Goal: Task Accomplishment & Management: Manage account settings

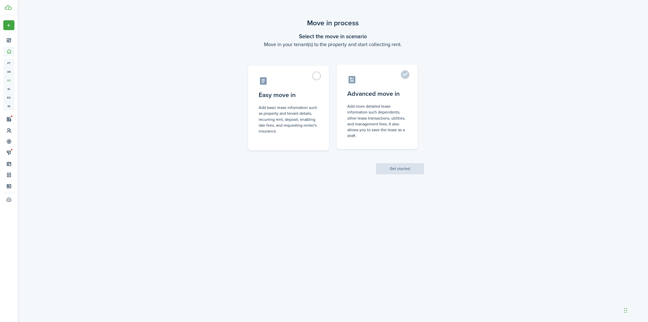
click at [399, 75] on control-radio-card-icon at bounding box center [377, 79] width 60 height 9
radio input "true"
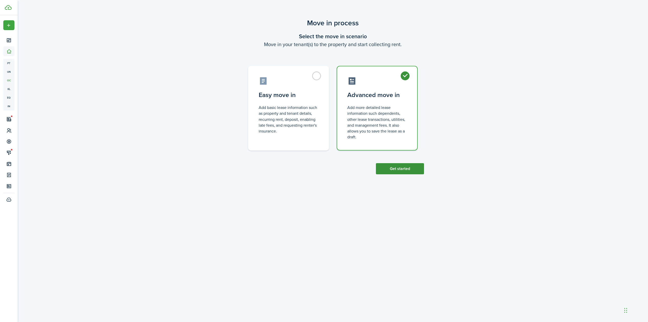
click at [402, 167] on button "Get started" at bounding box center [400, 168] width 48 height 11
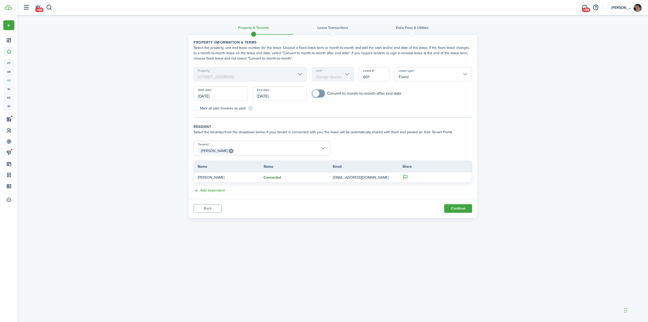
click at [284, 95] on input "[DATE]" at bounding box center [280, 93] width 54 height 14
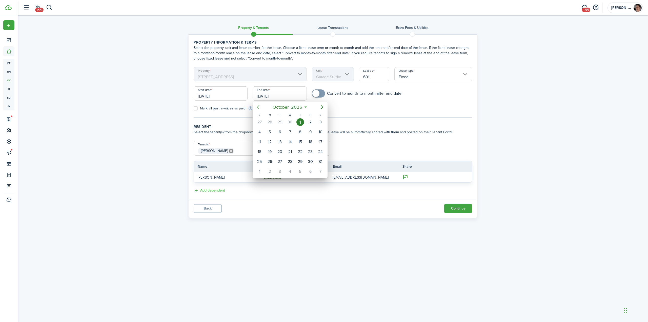
click at [261, 108] on icon "Previous page" at bounding box center [258, 107] width 6 height 6
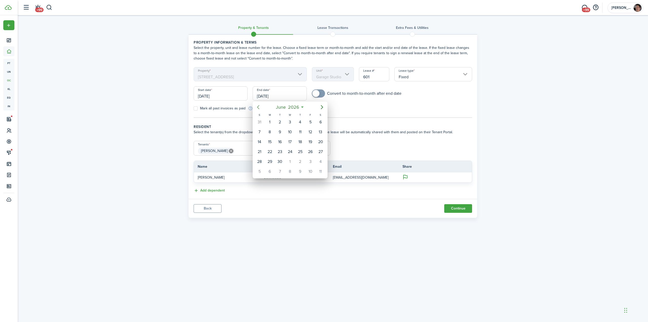
click at [261, 108] on icon "Previous page" at bounding box center [258, 107] width 6 height 6
click at [282, 160] on div "31" at bounding box center [280, 162] width 8 height 8
type input "[DATE]"
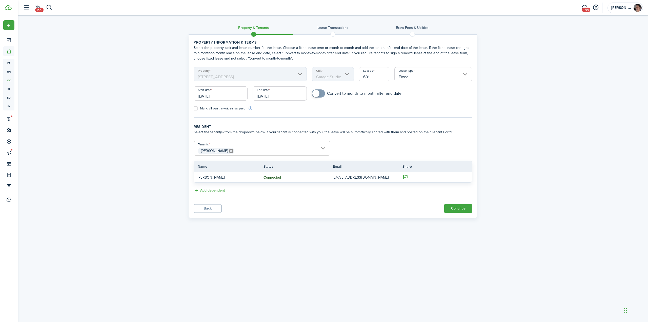
checkbox input "true"
click at [317, 96] on span at bounding box center [316, 93] width 7 height 7
click at [461, 210] on button "Continue" at bounding box center [458, 208] width 28 height 9
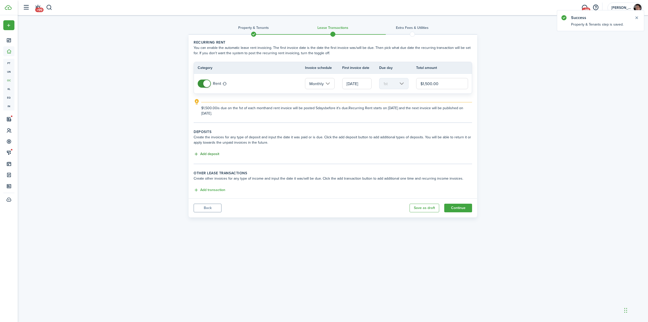
click at [209, 153] on button "Add deposit" at bounding box center [207, 154] width 26 height 6
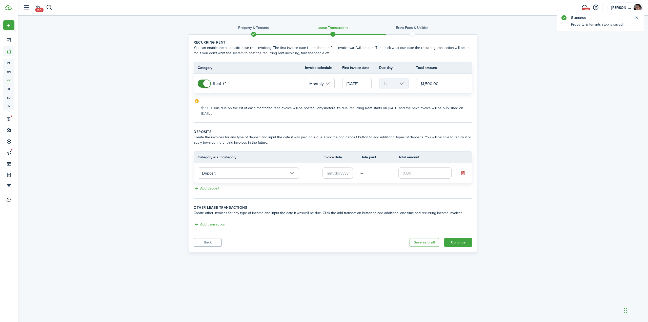
click at [244, 175] on input "Deposit" at bounding box center [248, 172] width 101 height 11
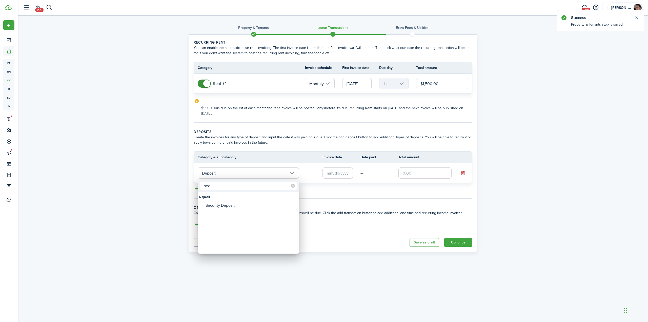
type input "sec"
click at [223, 206] on div "Security Deposit" at bounding box center [251, 205] width 90 height 9
type input "Deposit / Security Deposit"
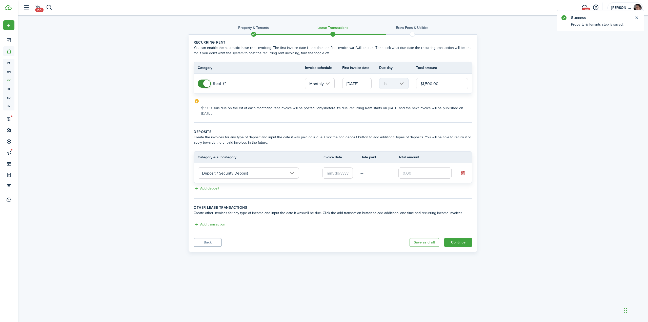
click at [332, 174] on input "text" at bounding box center [338, 172] width 30 height 11
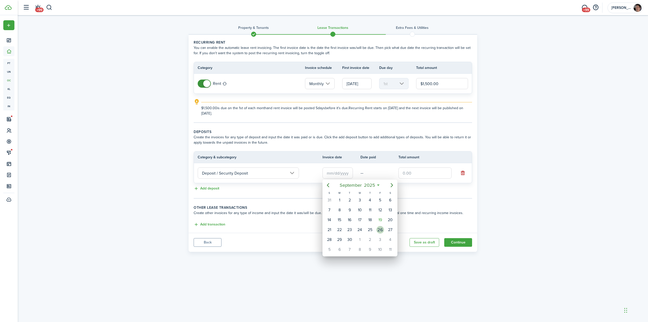
click at [381, 229] on div "26" at bounding box center [381, 230] width 8 height 8
type input "[DATE]"
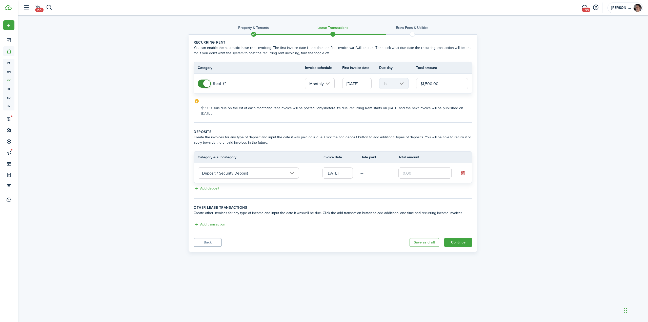
click at [412, 173] on input "text" at bounding box center [425, 172] width 53 height 11
type input "$1,300.00"
click at [566, 180] on div "Property & Tenants Lease Transactions Extra fees & Utilities Recurring rent You…" at bounding box center [333, 134] width 631 height 239
drag, startPoint x: 112, startPoint y: 160, endPoint x: 131, endPoint y: 154, distance: 20.0
click at [112, 160] on div "Property & Tenants Lease Transactions Extra fees & Utilities Recurring rent You…" at bounding box center [333, 134] width 631 height 239
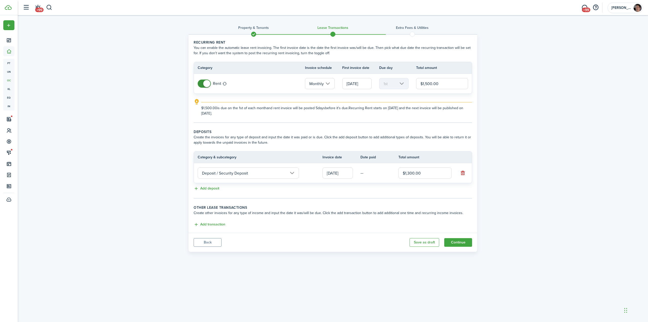
click at [411, 173] on input "$1,300.00" at bounding box center [425, 172] width 53 height 11
type input "$1,350.00"
click at [535, 190] on div "Property & Tenants Lease Transactions Extra fees & Utilities Recurring rent You…" at bounding box center [333, 134] width 631 height 239
click at [539, 187] on div "Property & Tenants Lease Transactions Extra fees & Utilities Recurring rent You…" at bounding box center [333, 134] width 631 height 239
click at [132, 205] on div "Property & Tenants Lease Transactions Extra fees & Utilities Recurring rent You…" at bounding box center [333, 134] width 631 height 239
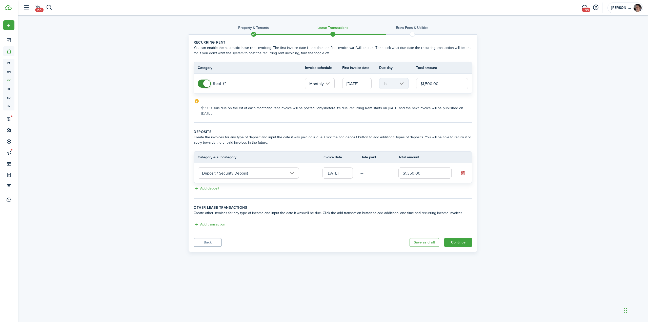
click at [133, 193] on div "Property & Tenants Lease Transactions Extra fees & Utilities Recurring rent You…" at bounding box center [333, 134] width 631 height 239
click at [536, 201] on div "Property & Tenants Lease Transactions Extra fees & Utilities Recurring rent You…" at bounding box center [333, 134] width 631 height 239
click at [460, 243] on button "Continue" at bounding box center [458, 242] width 28 height 9
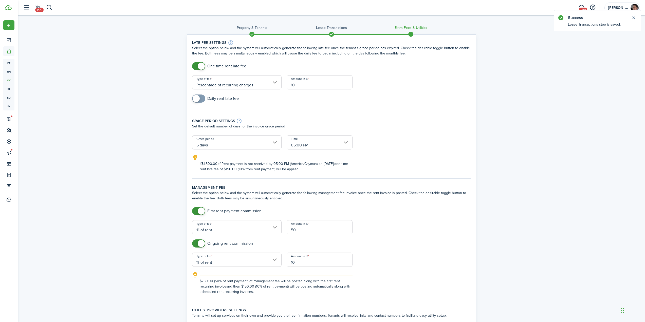
click at [128, 99] on div "Property & Tenants Lease Transactions Extra fees & Utilities Late fee settings …" at bounding box center [331, 325] width 627 height 620
click at [635, 18] on button "Close notify" at bounding box center [633, 17] width 7 height 7
click at [135, 106] on div "Property & Tenants Lease Transactions Extra fees & Utilities Late fee settings …" at bounding box center [331, 325] width 627 height 620
click at [238, 84] on input "Percentage of recurring charges" at bounding box center [236, 82] width 89 height 14
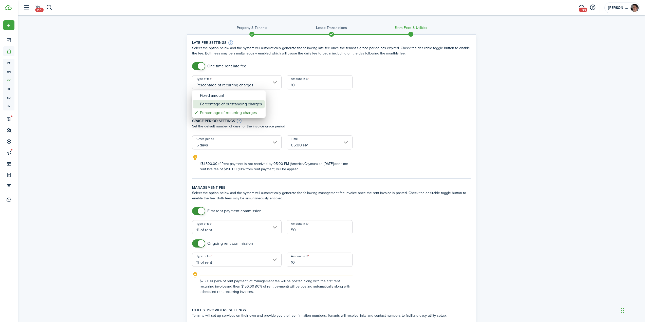
click at [244, 104] on div "Percentage of outstanding charges" at bounding box center [231, 104] width 62 height 9
type input "Percentage of outstanding charges"
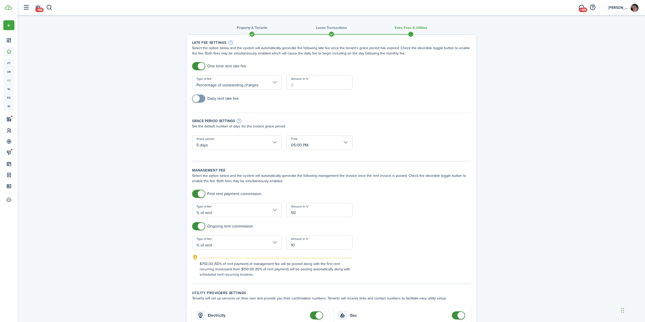
click at [309, 86] on input "Amount in %" at bounding box center [319, 82] width 66 height 14
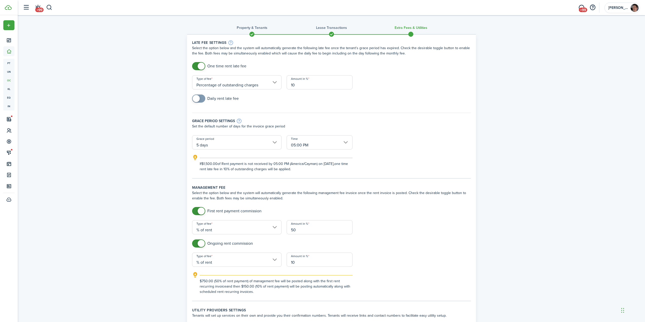
type input "10"
click at [111, 140] on div "Property & Tenants Lease Transactions Extra fees & Utilities Late fee settings …" at bounding box center [331, 325] width 627 height 620
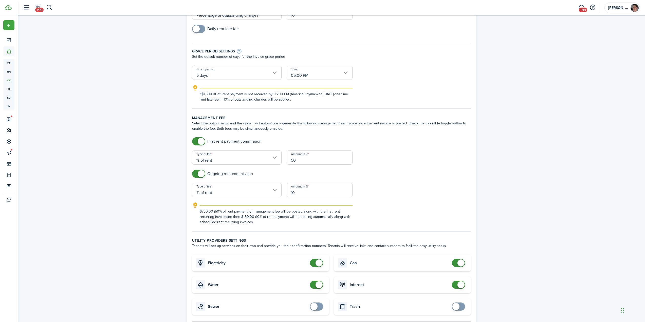
scroll to position [76, 0]
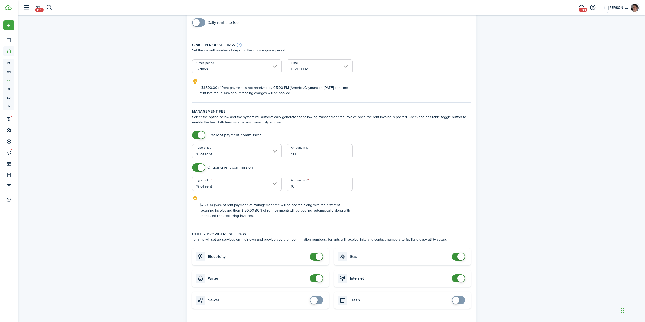
click at [132, 138] on div "Property & Tenants Lease Transactions Extra fees & Utilities Late fee settings …" at bounding box center [331, 249] width 627 height 620
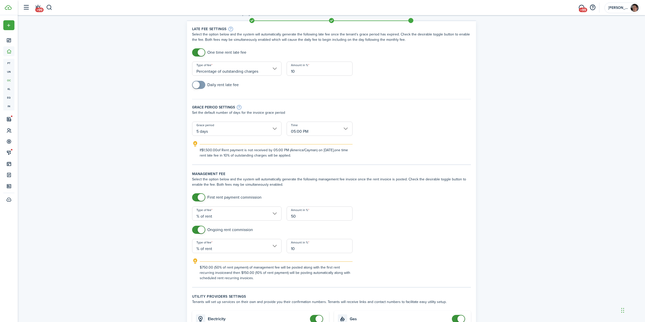
scroll to position [0, 0]
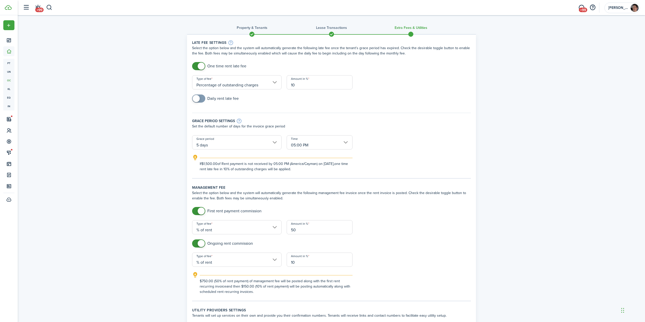
click at [232, 229] on input "% of rent" at bounding box center [236, 227] width 89 height 14
click at [221, 248] on div "flat amount, USD" at bounding box center [218, 249] width 37 height 9
type input "flat amount, USD"
drag, startPoint x: 322, startPoint y: 230, endPoint x: 121, endPoint y: 218, distance: 201.2
click at [137, 218] on div "Property & Tenants Lease Transactions Extra fees & Utilities Late fee settings …" at bounding box center [331, 325] width 627 height 620
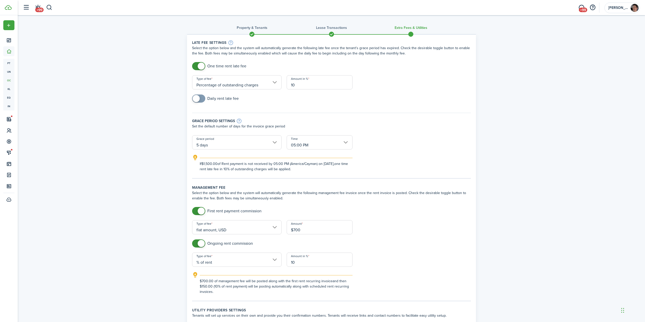
type input "$700.00"
click at [502, 238] on div "Property & Tenants Lease Transactions Extra fees & Utilities Late fee settings …" at bounding box center [331, 325] width 627 height 620
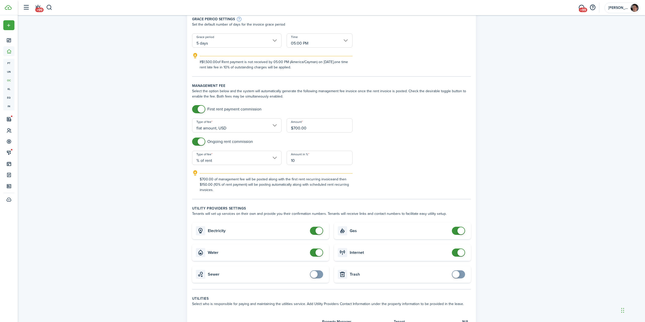
scroll to position [127, 0]
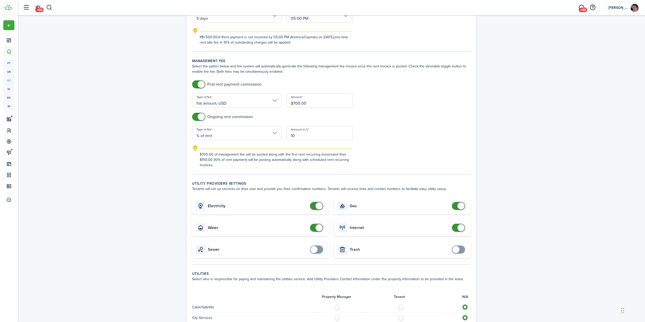
checkbox input "false"
click at [316, 209] on span at bounding box center [316, 206] width 5 height 8
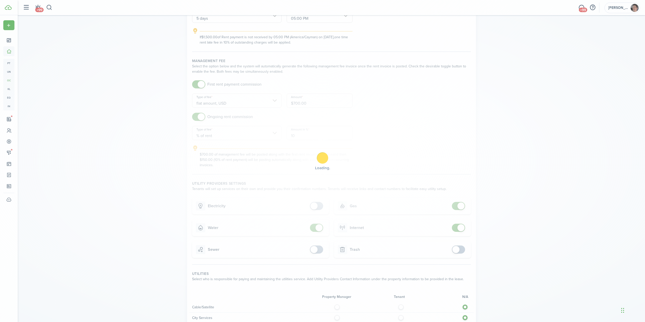
click at [315, 228] on div "Loading" at bounding box center [322, 161] width 645 height 322
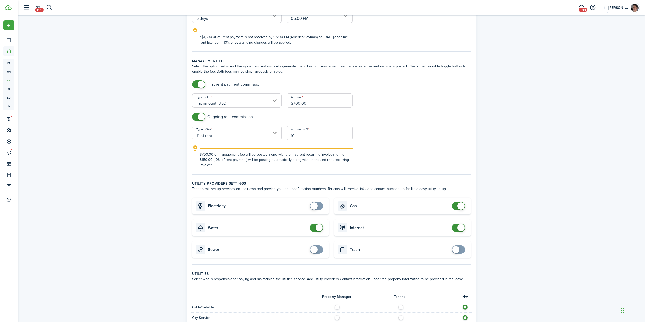
checkbox input "false"
click at [314, 228] on span at bounding box center [316, 228] width 5 height 8
checkbox input "false"
click at [456, 205] on span at bounding box center [458, 206] width 5 height 8
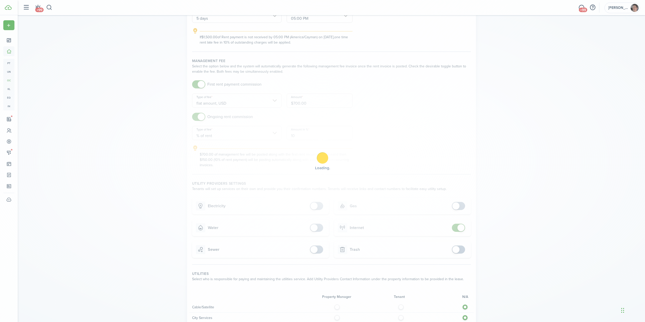
click at [459, 228] on div "Loading" at bounding box center [322, 161] width 645 height 322
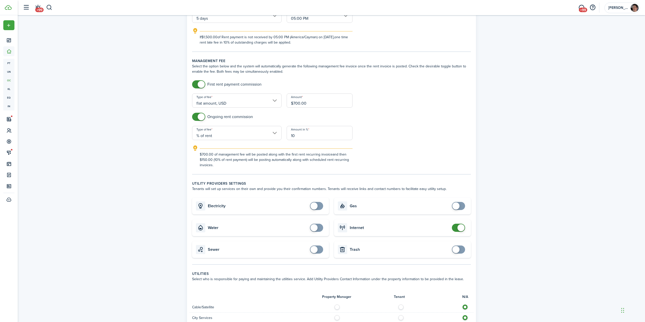
checkbox input "false"
click at [457, 229] on span at bounding box center [458, 228] width 5 height 8
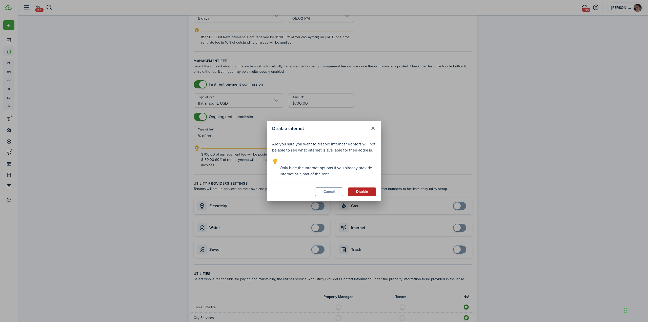
click at [364, 193] on button "Disable" at bounding box center [362, 191] width 28 height 9
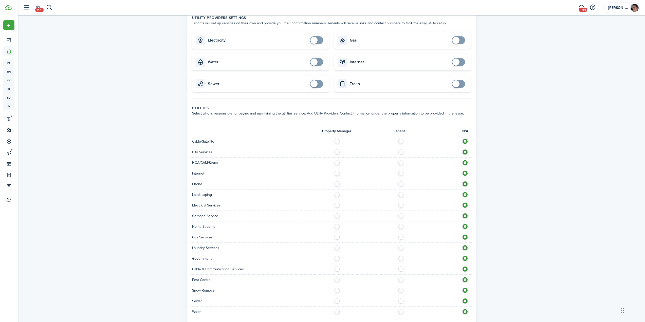
scroll to position [304, 0]
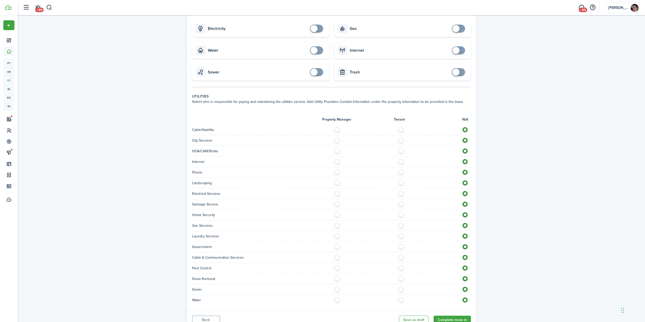
click at [336, 160] on label at bounding box center [338, 160] width 9 height 3
radio input "true"
click at [401, 172] on label at bounding box center [402, 171] width 9 height 3
radio input "true"
click at [337, 183] on label at bounding box center [338, 181] width 9 height 3
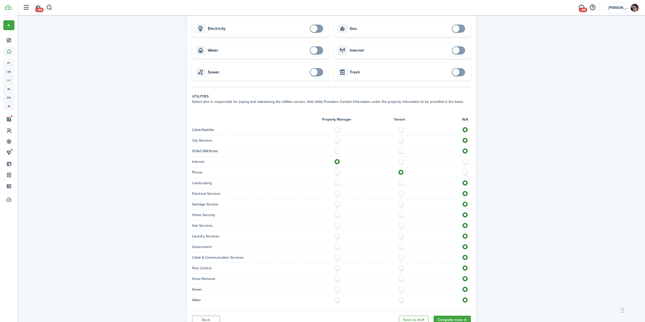
radio input "true"
click at [337, 193] on label at bounding box center [338, 192] width 9 height 3
radio input "true"
click at [337, 202] on label at bounding box center [338, 203] width 9 height 3
radio input "true"
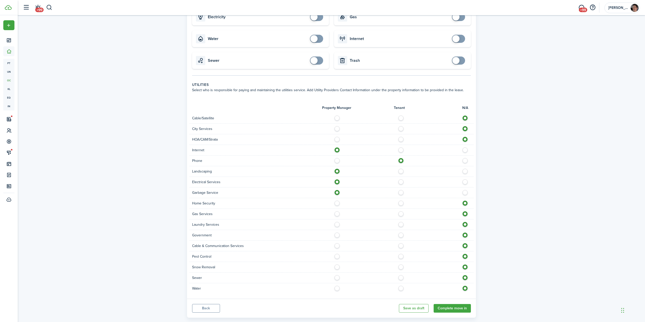
scroll to position [325, 0]
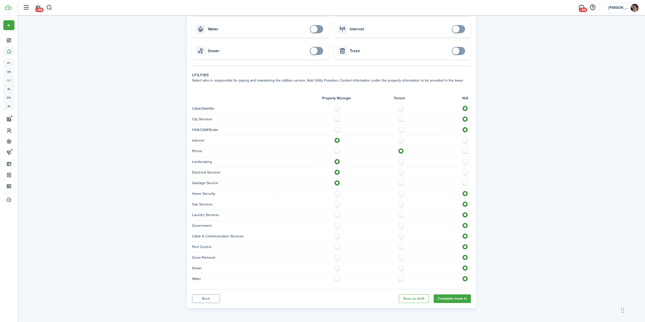
click at [336, 204] on label at bounding box center [338, 203] width 9 height 3
radio input "true"
click at [336, 215] on label at bounding box center [338, 213] width 9 height 3
radio input "true"
click at [336, 245] on label at bounding box center [338, 245] width 9 height 3
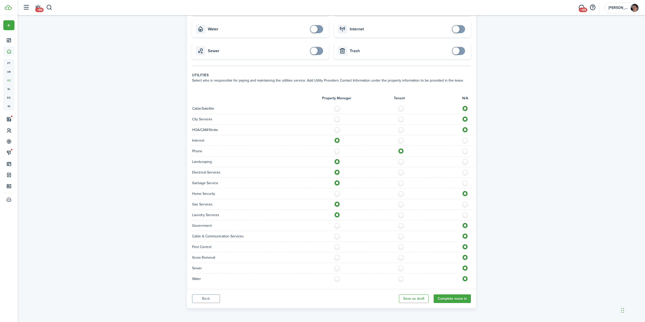
radio input "true"
click at [400, 257] on label at bounding box center [402, 256] width 9 height 3
radio input "true"
click at [337, 268] on label at bounding box center [338, 266] width 9 height 3
radio input "true"
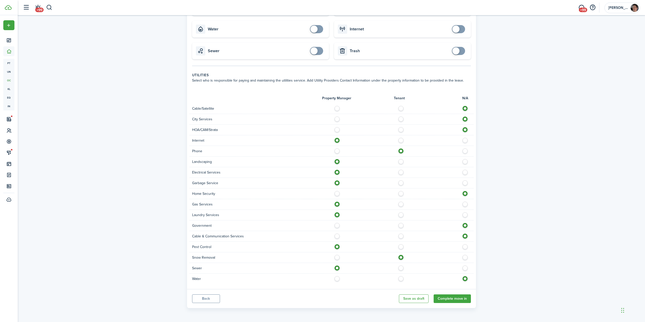
click at [337, 278] on label at bounding box center [338, 277] width 9 height 3
radio input "true"
click at [454, 299] on button "Complete move in" at bounding box center [451, 298] width 37 height 9
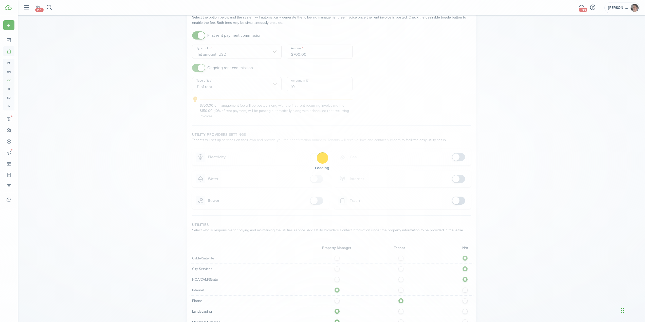
scroll to position [0, 0]
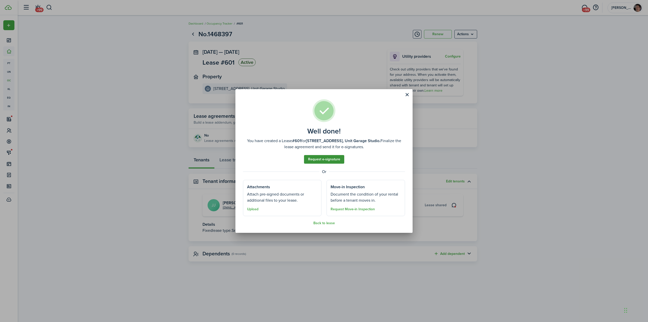
click at [337, 158] on link "Request e-signature" at bounding box center [324, 159] width 40 height 9
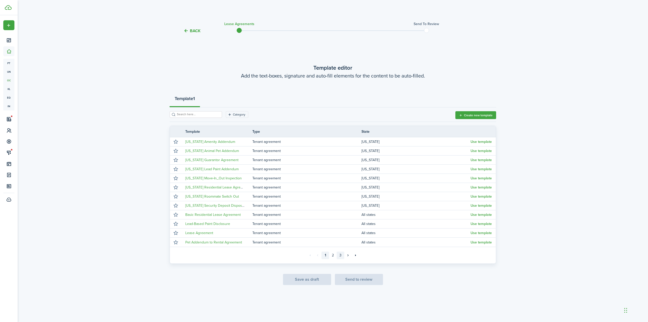
click at [340, 256] on link "3" at bounding box center [341, 255] width 8 height 8
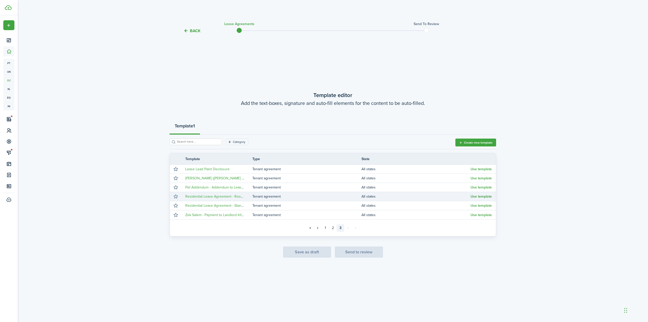
click at [477, 195] on button "Use template" at bounding box center [481, 196] width 21 height 4
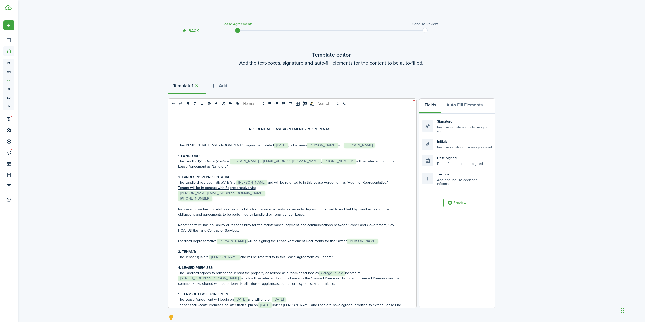
click at [309, 127] on strong "RESIDENTIAL LEASE AGREEMENT - ROOM RENTAL" at bounding box center [290, 129] width 82 height 5
click at [225, 145] on p "This RESIDENTIAL LEASE - ROOM RENTAL agreement, dated ﻿ [DATE] ﻿, is between ﻿ …" at bounding box center [290, 145] width 224 height 5
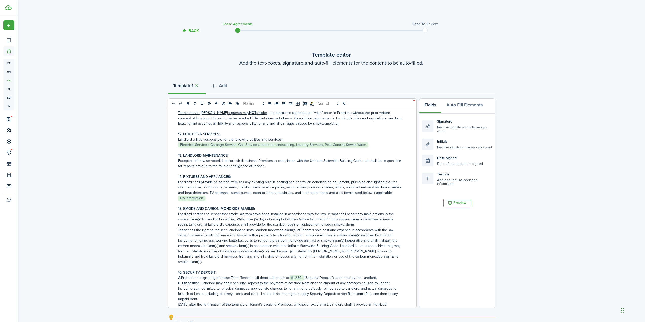
scroll to position [608, 0]
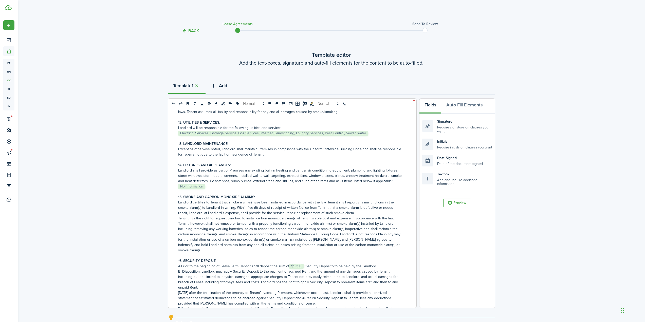
click at [226, 86] on span "Add" at bounding box center [223, 85] width 8 height 7
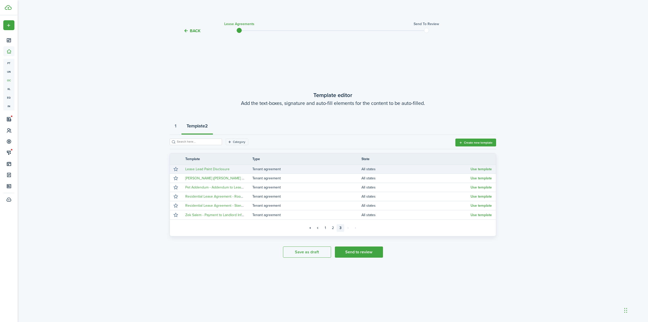
drag, startPoint x: 479, startPoint y: 169, endPoint x: 476, endPoint y: 166, distance: 4.3
click at [479, 169] on button "Use template" at bounding box center [481, 169] width 21 height 4
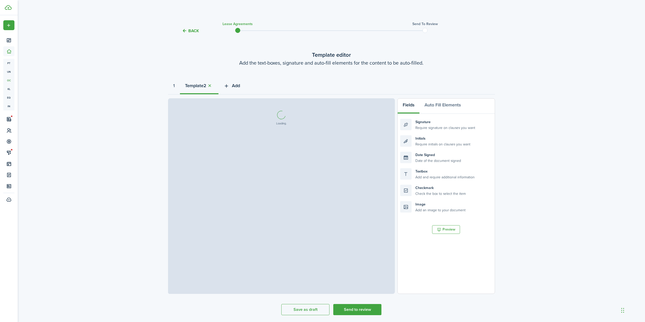
select select "fit"
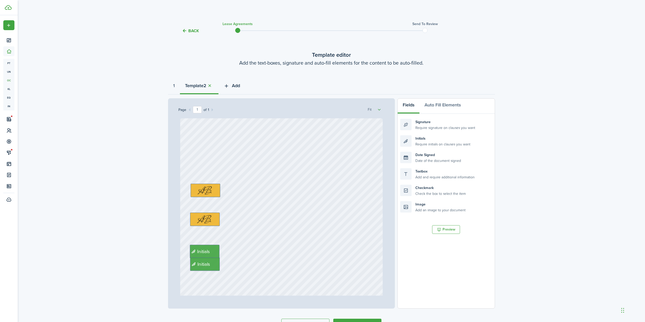
click at [240, 85] on span "Add" at bounding box center [236, 85] width 8 height 7
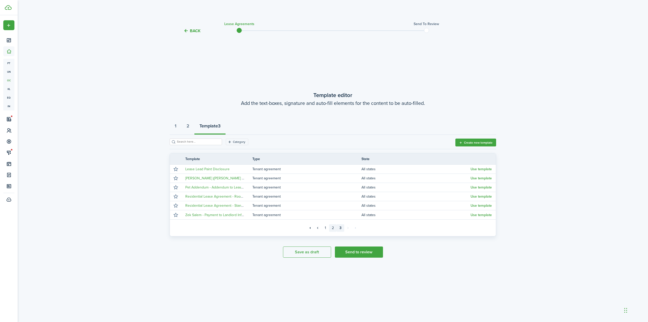
click at [332, 229] on link "2" at bounding box center [333, 228] width 8 height 8
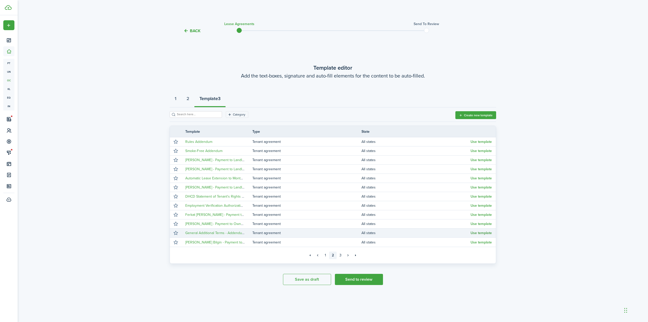
click at [479, 232] on button "Use template" at bounding box center [481, 233] width 21 height 4
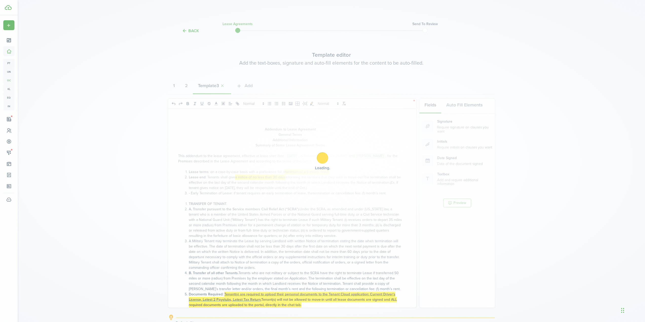
select select "fit"
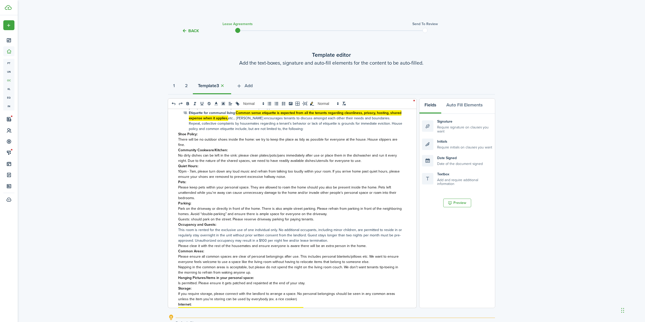
scroll to position [451, 0]
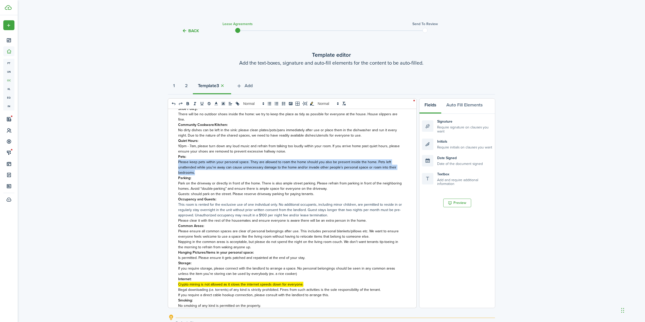
drag, startPoint x: 200, startPoint y: 174, endPoint x: 177, endPoint y: 163, distance: 25.4
click at [177, 163] on div "Addendum to Lease Agreement General Terms Additional Information Summary of Som…" at bounding box center [290, 208] width 244 height 199
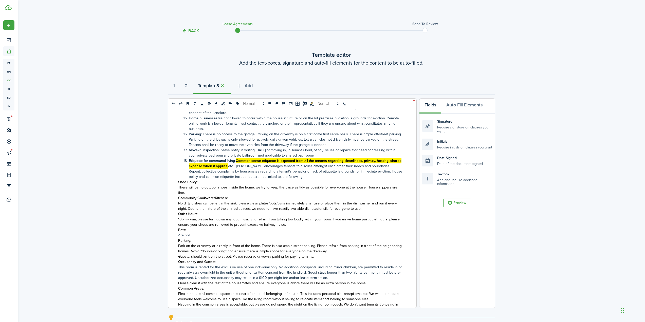
scroll to position [375, 0]
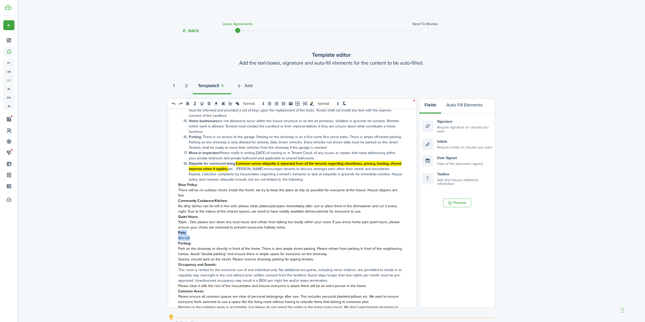
drag, startPoint x: 193, startPoint y: 239, endPoint x: 174, endPoint y: 231, distance: 20.9
click at [174, 231] on div "Addendum to Lease Agreement General Terms Additional Information Summary of Som…" at bounding box center [290, 208] width 244 height 199
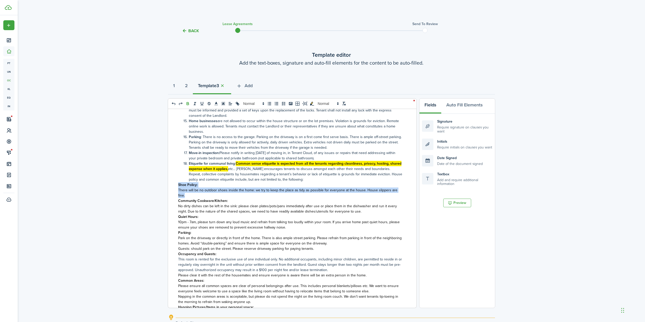
drag, startPoint x: 189, startPoint y: 195, endPoint x: 170, endPoint y: 186, distance: 21.2
click at [170, 186] on div "Addendum to Lease Agreement General Terms Additional Information Summary of Som…" at bounding box center [290, 208] width 244 height 199
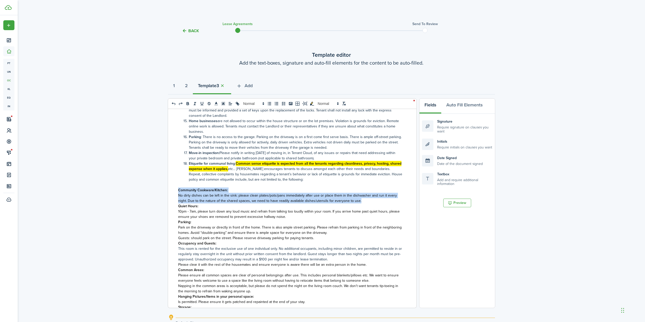
drag, startPoint x: 364, startPoint y: 200, endPoint x: 166, endPoint y: 188, distance: 198.4
click at [166, 188] on div "Back Lease Agreements Send to review Template editor Add the text-boxes, signat…" at bounding box center [331, 199] width 627 height 362
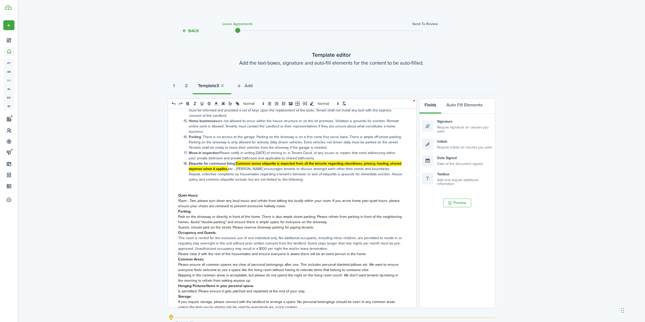
click at [315, 229] on p "Guests: should park on the street. Please reserve driveway parking for paying t…" at bounding box center [290, 227] width 224 height 5
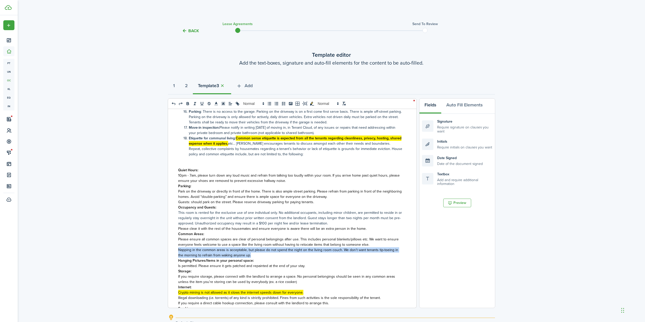
drag, startPoint x: 259, startPoint y: 255, endPoint x: 169, endPoint y: 250, distance: 89.3
click at [169, 250] on div "Addendum to Lease Agreement General Terms Additional Information Summary of Som…" at bounding box center [290, 208] width 244 height 199
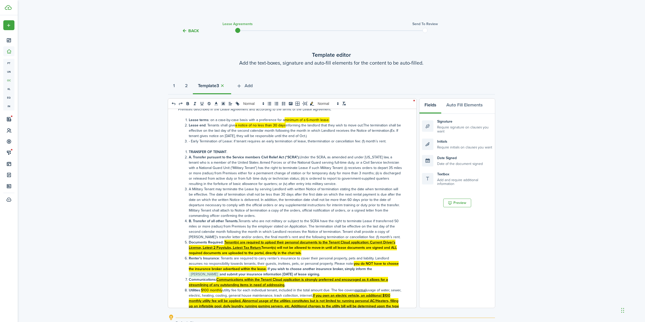
scroll to position [0, 0]
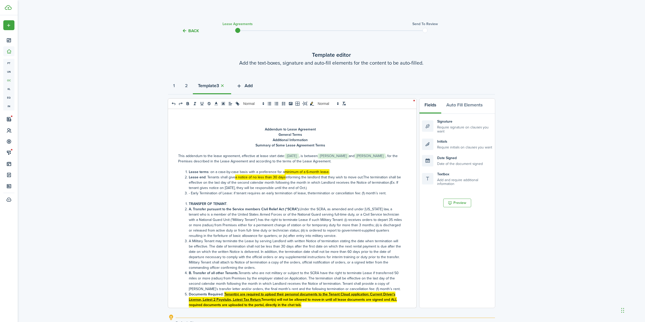
click at [252, 86] on span "Add" at bounding box center [248, 85] width 8 height 7
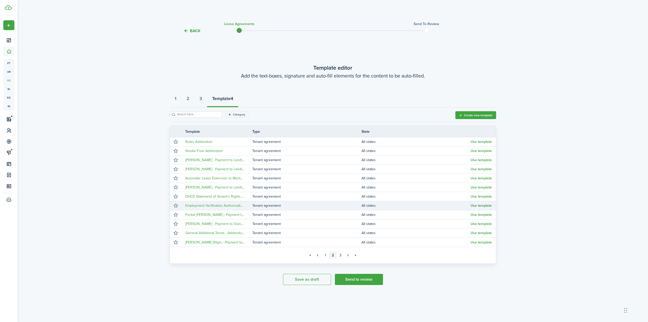
click at [481, 206] on button "Use template" at bounding box center [481, 206] width 21 height 4
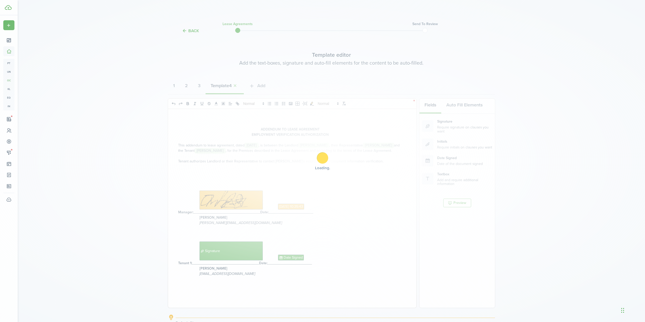
select select "fit"
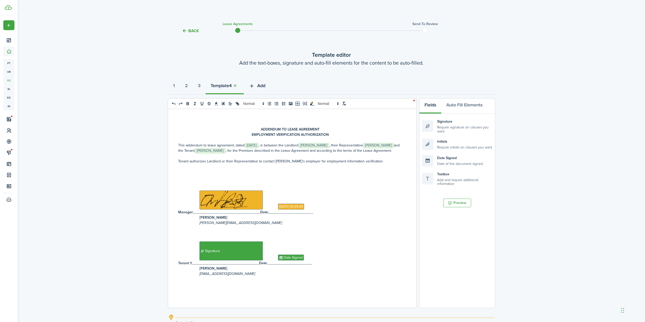
click at [262, 86] on span "Add" at bounding box center [261, 85] width 8 height 7
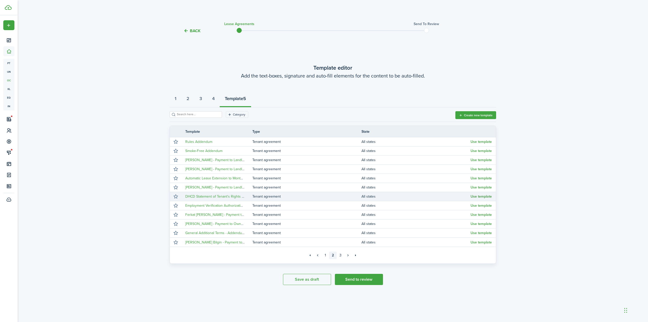
click at [483, 197] on button "Use template" at bounding box center [481, 196] width 21 height 4
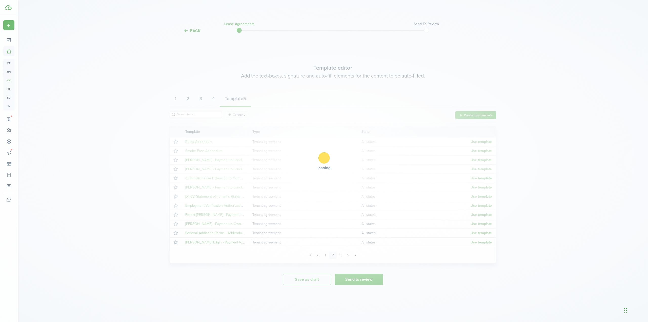
select select "fit"
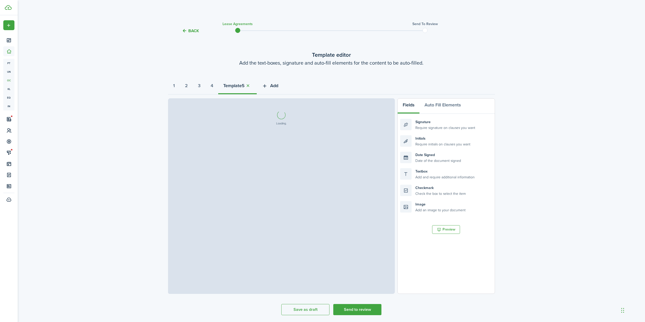
select select "fit"
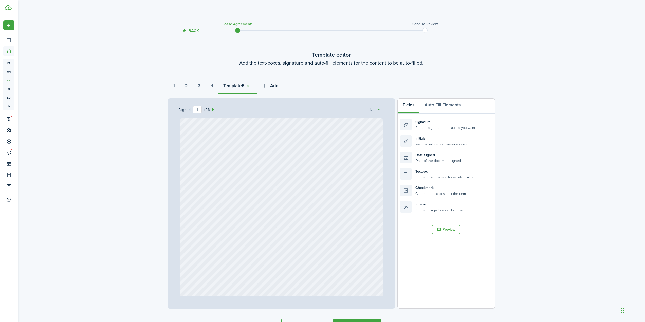
click at [278, 87] on span "Add" at bounding box center [274, 85] width 8 height 7
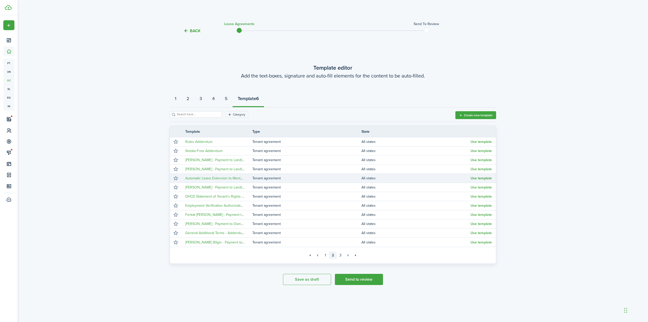
click at [482, 178] on button "Use template" at bounding box center [481, 178] width 21 height 4
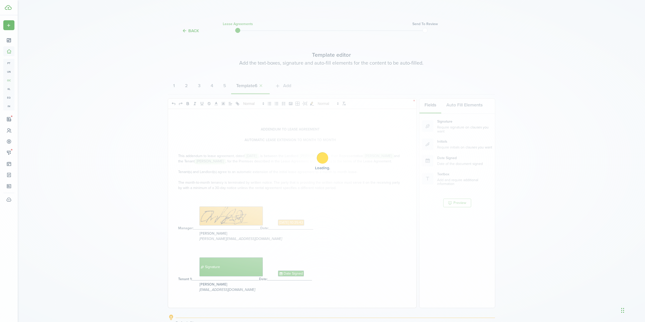
select select "fit"
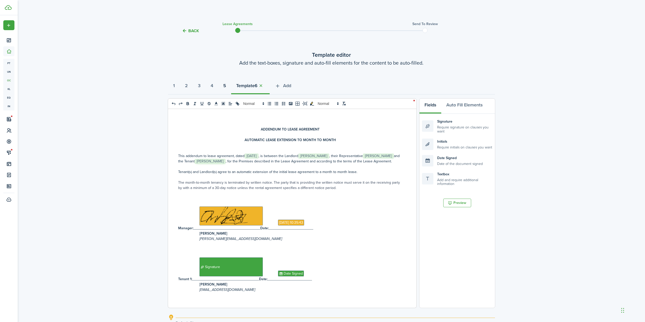
click at [226, 84] on strong "5" at bounding box center [224, 85] width 3 height 7
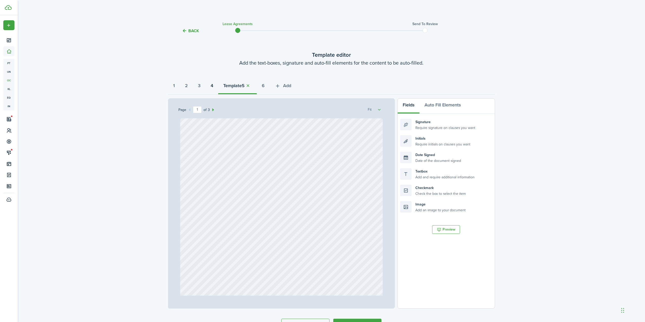
click at [213, 86] on strong "4" at bounding box center [211, 85] width 3 height 7
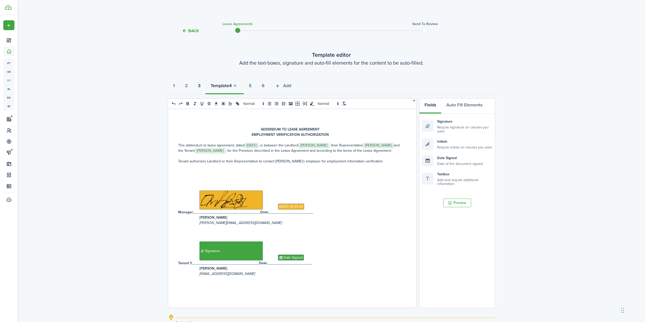
click at [200, 85] on strong "3" at bounding box center [199, 85] width 3 height 7
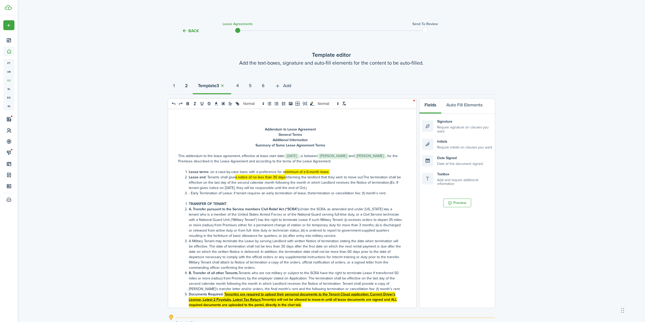
click at [187, 86] on strong "2" at bounding box center [186, 85] width 3 height 7
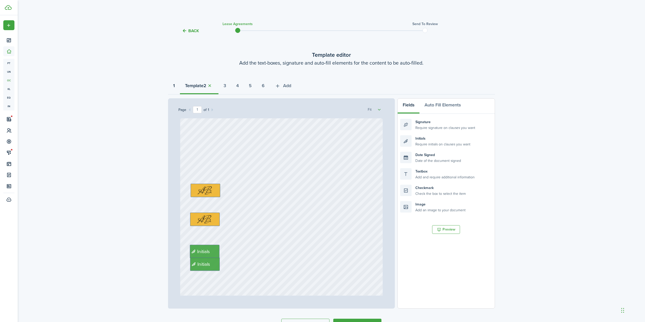
click at [175, 87] on strong "1" at bounding box center [174, 85] width 2 height 7
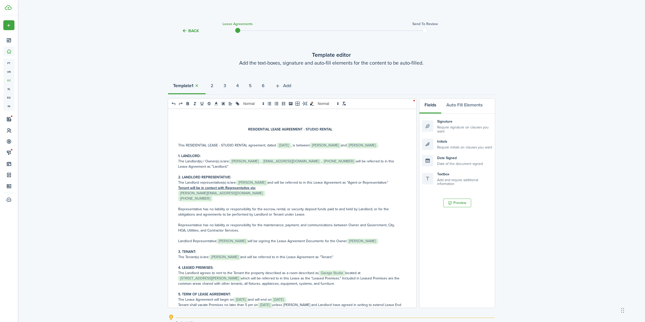
click at [120, 140] on div "Back Lease Agreements Send to review Template editor Add the text-boxes, signat…" at bounding box center [331, 199] width 627 height 362
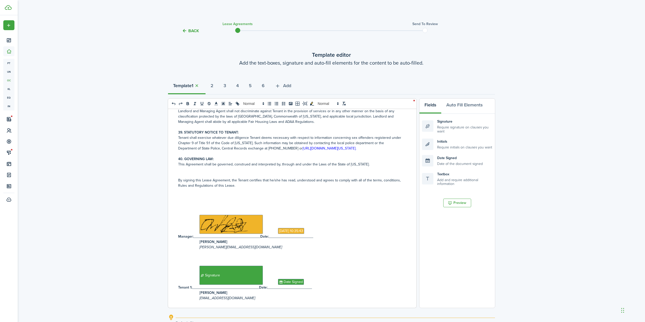
scroll to position [72, 0]
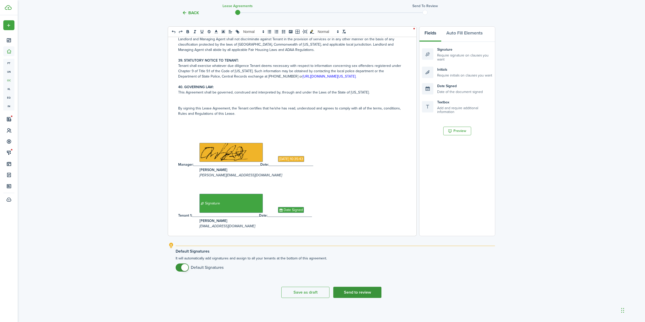
click at [373, 296] on button "Send to review" at bounding box center [357, 292] width 48 height 11
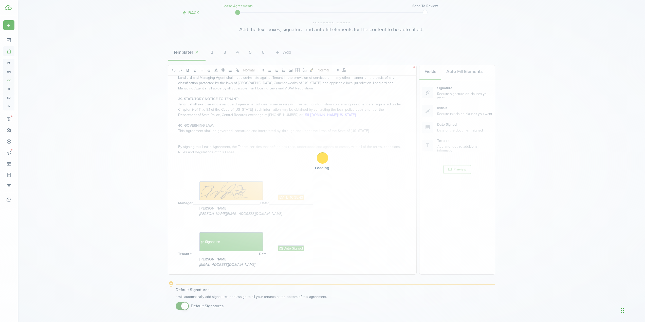
scroll to position [0, 0]
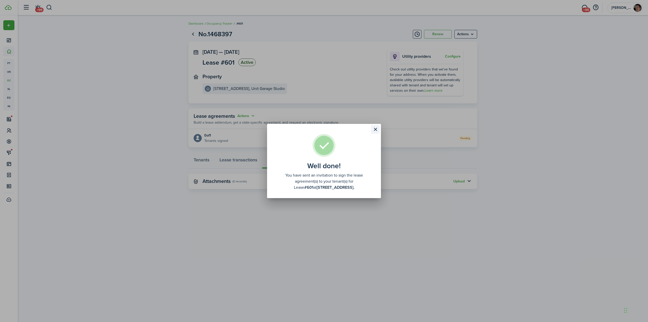
click at [376, 130] on button "Close modal" at bounding box center [375, 129] width 9 height 9
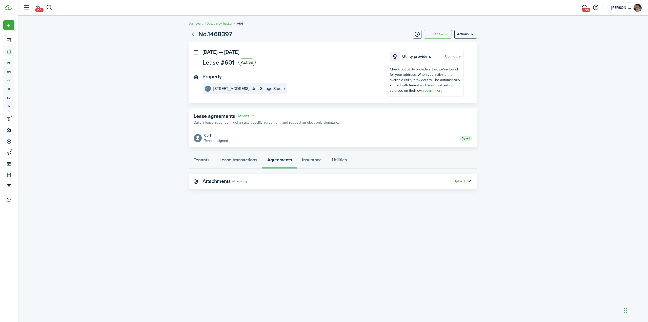
click at [126, 101] on lease-view "No.1468397 Renew Actions [DATE] — [DATE] Lease #601 Active Property [STREET_ADD…" at bounding box center [333, 109] width 631 height 165
click at [49, 8] on button "button" at bounding box center [49, 7] width 6 height 9
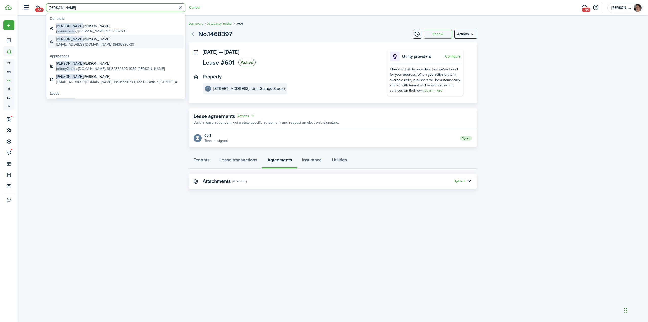
type input "[PERSON_NAME]"
click at [69, 44] on global-search-item-description "[EMAIL_ADDRESS][DOMAIN_NAME] 18435996739" at bounding box center [95, 44] width 78 height 5
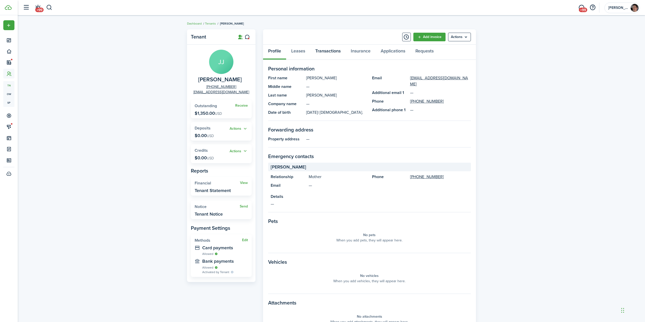
click at [326, 52] on link "Transactions" at bounding box center [327, 52] width 35 height 15
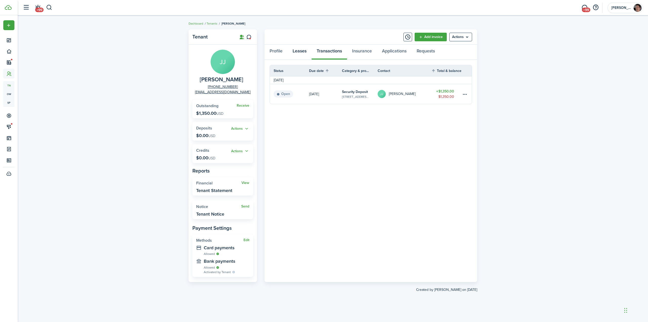
click at [301, 54] on link "Leases" at bounding box center [300, 52] width 24 height 15
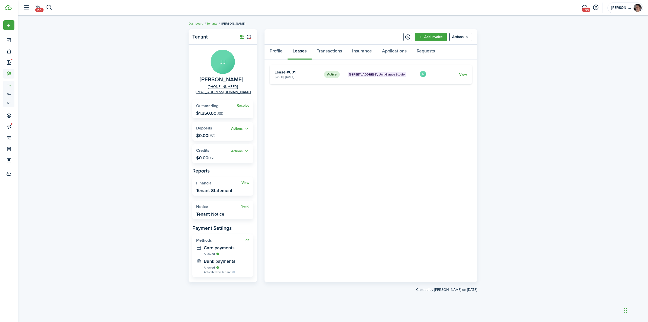
click at [382, 77] on card "Active [STREET_ADDRESS], Unit Garage Studio [DATE] - [DATE] Lease #601 JJ View" at bounding box center [371, 74] width 203 height 19
click at [462, 73] on link "View" at bounding box center [463, 74] width 8 height 5
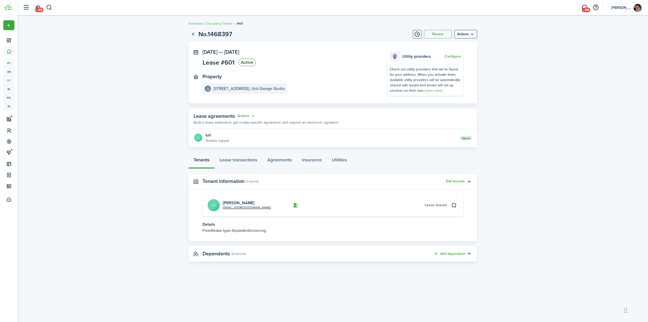
click at [124, 206] on lease-view "No.1468397 Renew Actions [DATE] — [DATE] Lease #601 Active Property [STREET_ADD…" at bounding box center [333, 145] width 631 height 237
click at [278, 160] on link "Agreements" at bounding box center [279, 160] width 35 height 15
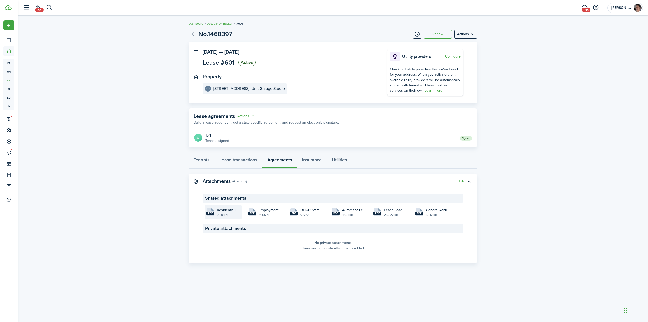
click at [216, 216] on file "pdf Residential Lease Agreement - Room Rental_Jones_Garage Studio_[DATE] 10:42:…" at bounding box center [223, 212] width 37 height 14
drag, startPoint x: 561, startPoint y: 137, endPoint x: 570, endPoint y: 29, distance: 108.7
click at [561, 137] on lease-view "No.1468397 Renew Actions [DATE] — [DATE] Lease #601 Active Property [STREET_ADD…" at bounding box center [333, 146] width 631 height 239
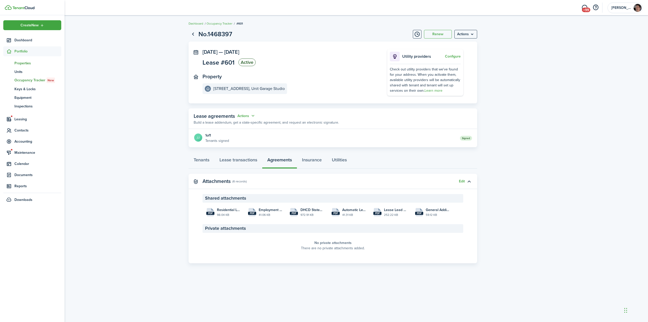
drag, startPoint x: 28, startPoint y: 64, endPoint x: 39, endPoint y: 63, distance: 11.2
click at [28, 64] on span "Properties" at bounding box center [37, 63] width 47 height 5
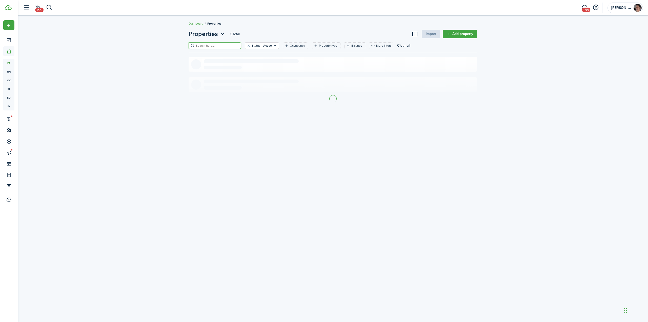
click at [208, 47] on input "search" at bounding box center [217, 45] width 45 height 5
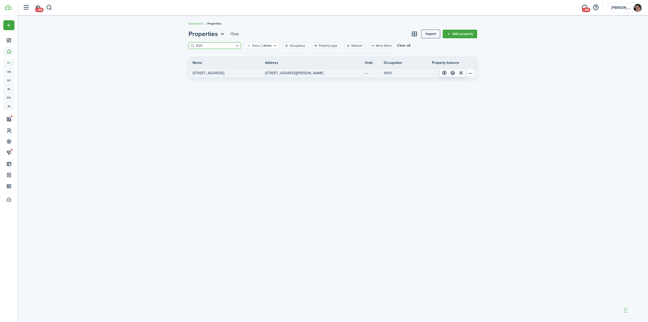
type input "1028"
click at [213, 73] on p "[STREET_ADDRESS]" at bounding box center [209, 72] width 32 height 5
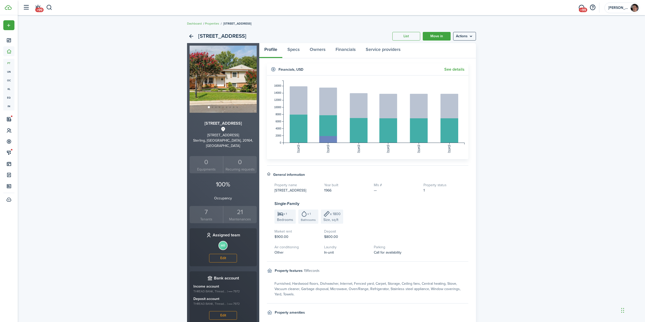
click at [208, 208] on div "7" at bounding box center [206, 212] width 31 height 10
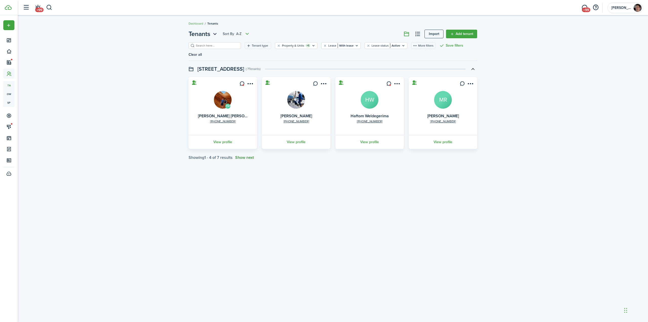
click at [245, 155] on button "Show next" at bounding box center [244, 157] width 19 height 5
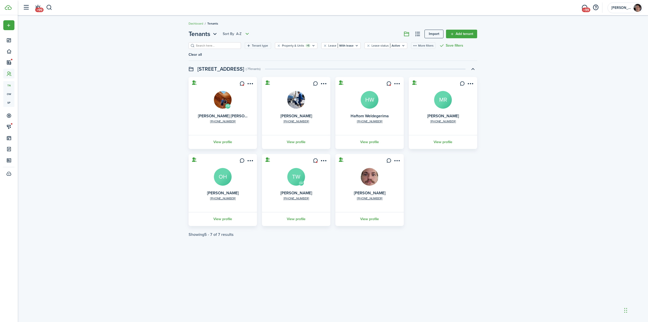
drag, startPoint x: 301, startPoint y: 135, endPoint x: 320, endPoint y: 128, distance: 20.3
click at [301, 135] on link "View profile" at bounding box center [296, 142] width 70 height 14
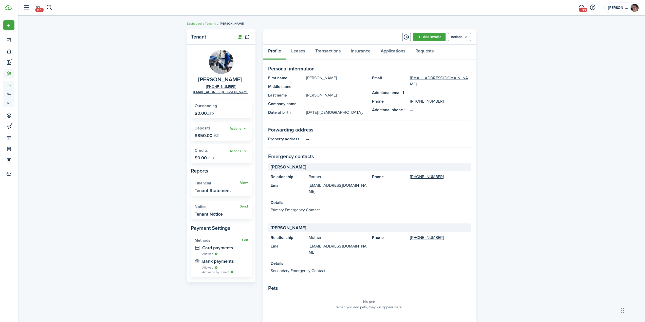
click at [139, 90] on div "Tenant [PERSON_NAME] [PHONE_NUMBER] [EMAIL_ADDRESS][DOMAIN_NAME] Outstanding $0…" at bounding box center [331, 227] width 627 height 401
click at [300, 52] on link "Leases" at bounding box center [298, 52] width 24 height 15
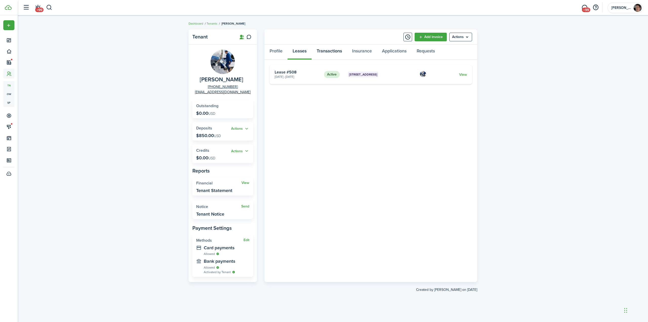
click at [327, 51] on link "Transactions" at bounding box center [329, 52] width 35 height 15
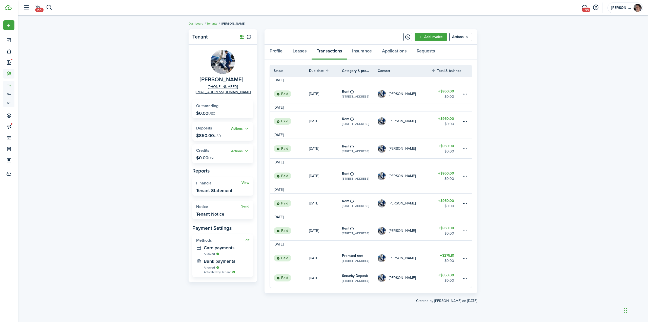
click at [532, 136] on div "Tenant [PERSON_NAME] [PHONE_NUMBER] [EMAIL_ADDRESS][DOMAIN_NAME] Outstanding $0…" at bounding box center [333, 169] width 631 height 284
drag, startPoint x: 109, startPoint y: 99, endPoint x: 53, endPoint y: 23, distance: 93.7
click at [109, 99] on div "Tenant [PERSON_NAME] [PHONE_NUMBER] [EMAIL_ADDRESS][DOMAIN_NAME] Outstanding $0…" at bounding box center [333, 169] width 631 height 284
click at [126, 107] on div "Tenant [PERSON_NAME] [PHONE_NUMBER] [EMAIL_ADDRESS][DOMAIN_NAME] Outstanding $0…" at bounding box center [333, 169] width 631 height 284
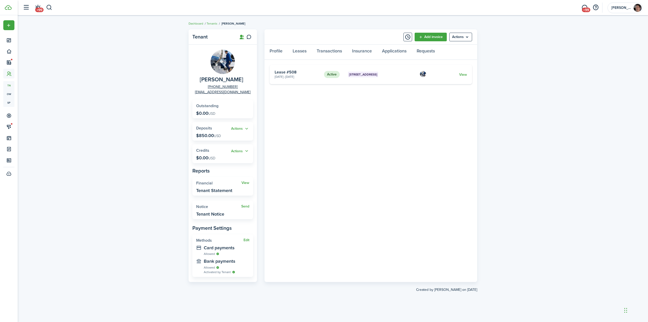
drag, startPoint x: 139, startPoint y: 110, endPoint x: 140, endPoint y: 106, distance: 4.0
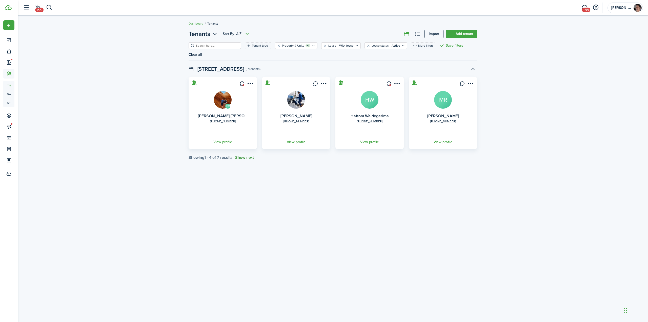
click at [245, 155] on button "Show next" at bounding box center [244, 157] width 19 height 5
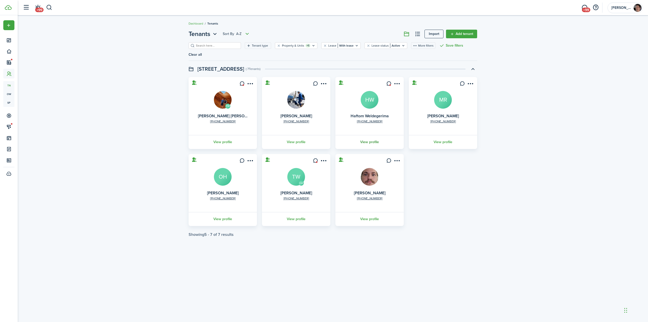
click at [369, 136] on link "View profile" at bounding box center [370, 142] width 70 height 14
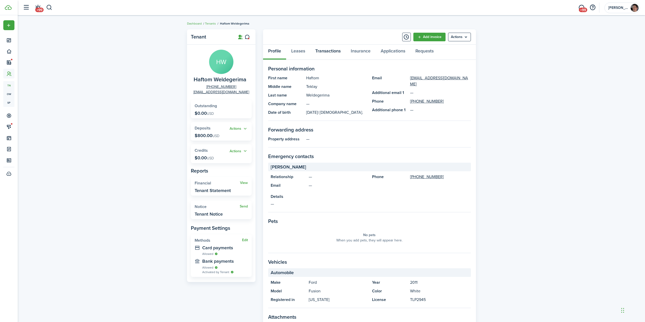
click at [337, 53] on link "Transactions" at bounding box center [327, 52] width 35 height 15
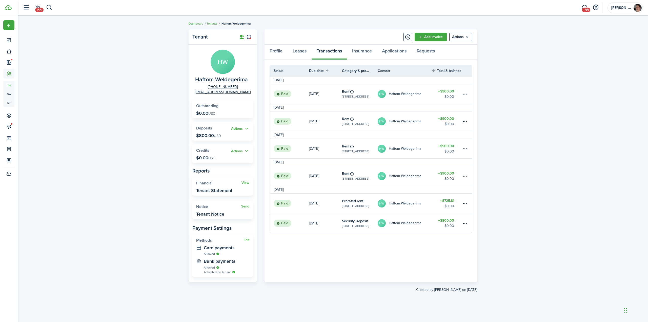
drag, startPoint x: 547, startPoint y: 190, endPoint x: 542, endPoint y: 185, distance: 7.0
click at [547, 190] on div "Tenant HW Haftom Weldegerima [PHONE_NUMBER] [EMAIL_ADDRESS][DOMAIN_NAME] Outsta…" at bounding box center [333, 169] width 631 height 284
click at [125, 68] on div "Tenant HW Haftom Weldegerima [PHONE_NUMBER] [EMAIL_ADDRESS][DOMAIN_NAME] Outsta…" at bounding box center [333, 169] width 631 height 284
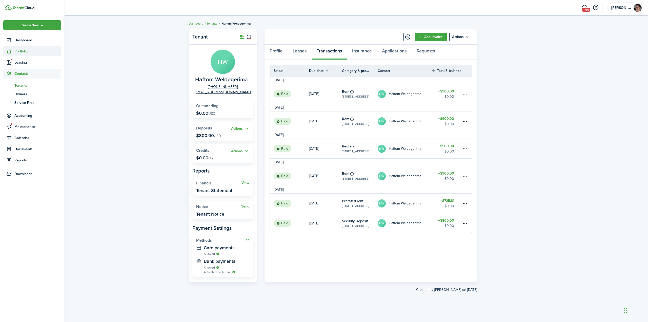
click at [30, 50] on span "Portfolio" at bounding box center [37, 51] width 47 height 5
click at [28, 62] on span "Properties" at bounding box center [37, 63] width 47 height 5
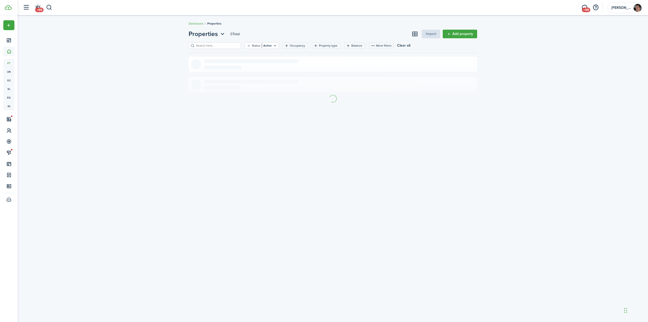
click at [210, 47] on input "search" at bounding box center [217, 45] width 45 height 5
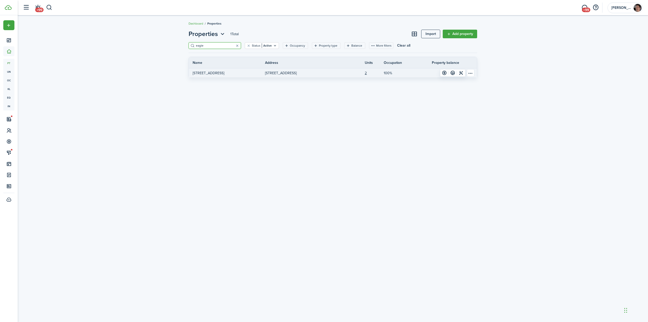
type input "eagle"
click at [256, 73] on link "[STREET_ADDRESS]" at bounding box center [227, 72] width 76 height 9
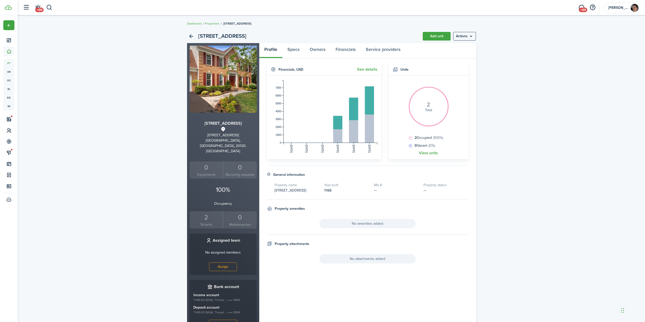
click at [207, 212] on div "2" at bounding box center [206, 217] width 31 height 10
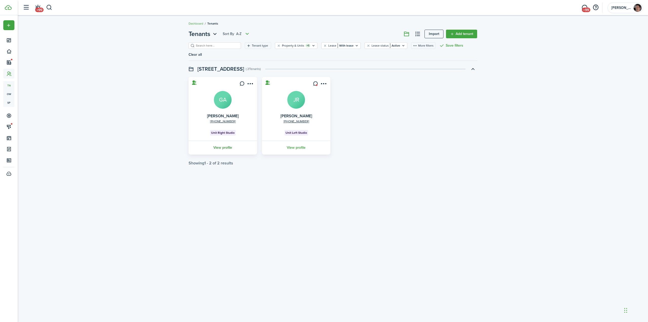
click at [220, 141] on link "View profile" at bounding box center [223, 148] width 70 height 14
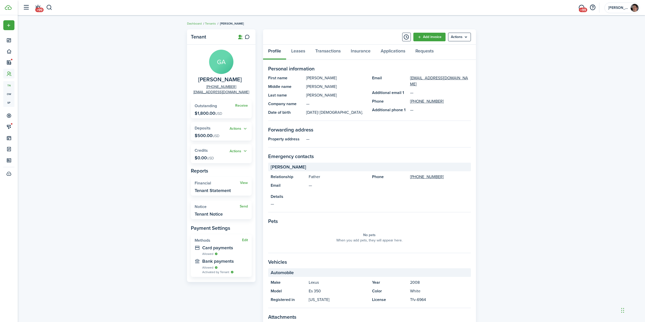
click at [133, 104] on div "Tenant GA [PERSON_NAME] [PHONE_NUMBER] [EMAIL_ADDRESS][DOMAIN_NAME] Receive Out…" at bounding box center [331, 194] width 627 height 335
click at [328, 54] on link "Transactions" at bounding box center [327, 52] width 35 height 15
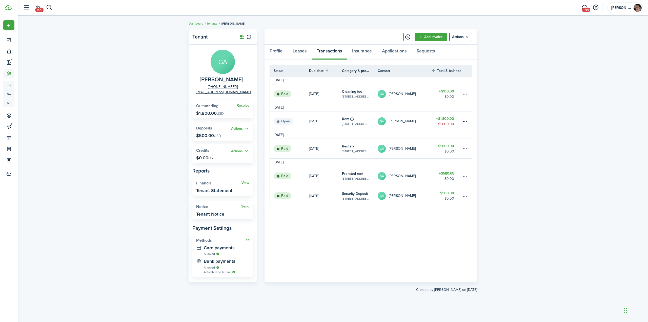
click at [553, 172] on div "Tenant GA [PERSON_NAME] [PHONE_NUMBER] [EMAIL_ADDRESS][DOMAIN_NAME] Receive Out…" at bounding box center [333, 169] width 631 height 284
click at [450, 92] on table-amount-title "$100.00" at bounding box center [446, 91] width 15 height 5
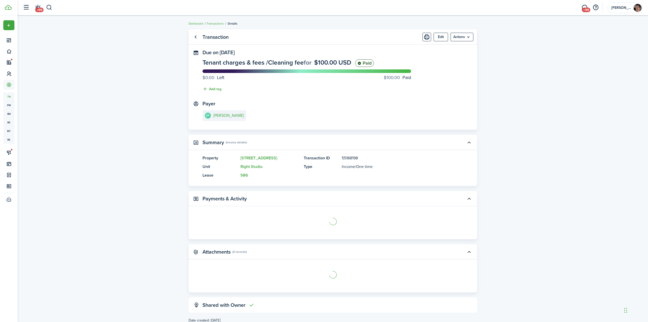
click at [524, 190] on transaction-view "Transaction Edit Actions Due on [DATE] Tenant charges & fees / Cleaning fee for…" at bounding box center [333, 176] width 631 height 299
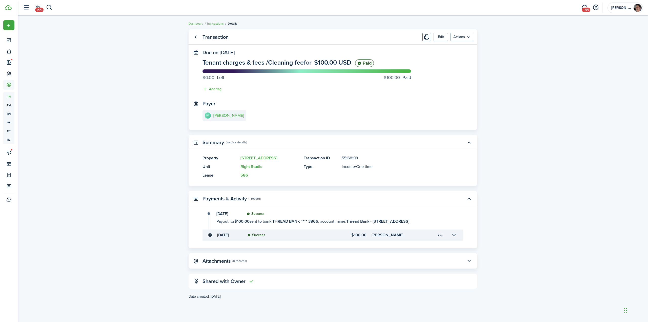
click at [528, 171] on transaction-view "Transaction Edit Actions Due on [DATE] Tenant charges & fees / Cleaning fee for…" at bounding box center [333, 169] width 631 height 284
click at [505, 130] on transaction-view "Transaction Edit Actions Due on [DATE] Tenant charges & fees / Cleaning fee for…" at bounding box center [333, 169] width 631 height 284
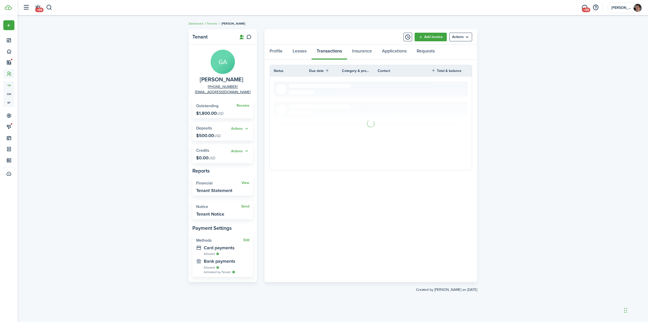
click at [135, 126] on div "Tenant GA [PERSON_NAME] [PHONE_NUMBER] [EMAIL_ADDRESS][DOMAIN_NAME] Receive Out…" at bounding box center [333, 169] width 631 height 284
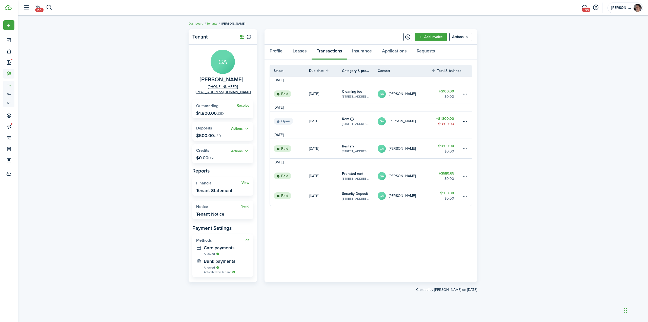
click at [447, 148] on table-amount-title "$1,800.00" at bounding box center [445, 145] width 18 height 5
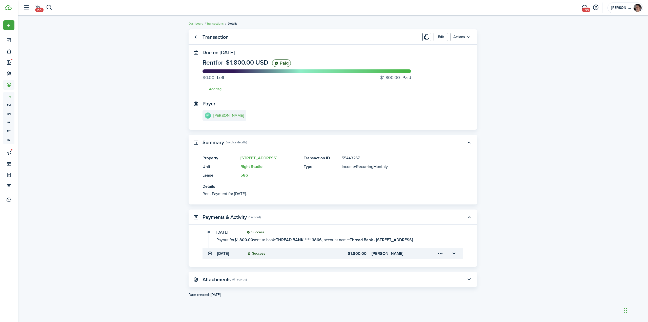
click at [527, 156] on transaction-view "Transaction Edit Actions Due on [DATE] Rent for $1,800.00 USD Paid $0.00 Left $…" at bounding box center [333, 169] width 631 height 284
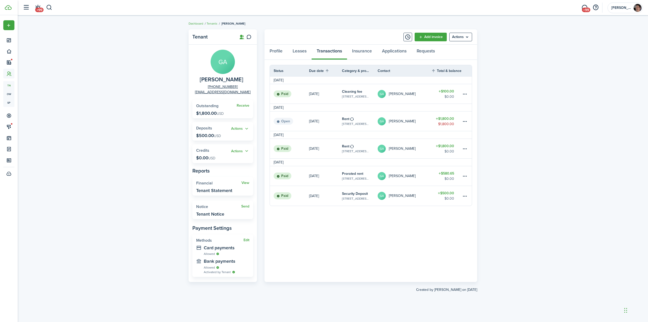
click at [45, 8] on header-control-items "+99" at bounding box center [36, 7] width 32 height 13
click at [49, 9] on button "button" at bounding box center [49, 7] width 6 height 9
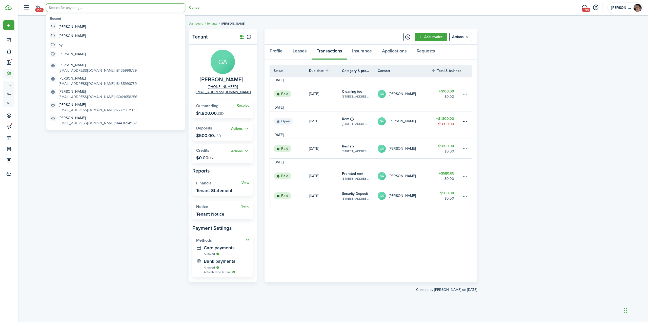
click at [81, 9] on input "search" at bounding box center [115, 7] width 139 height 9
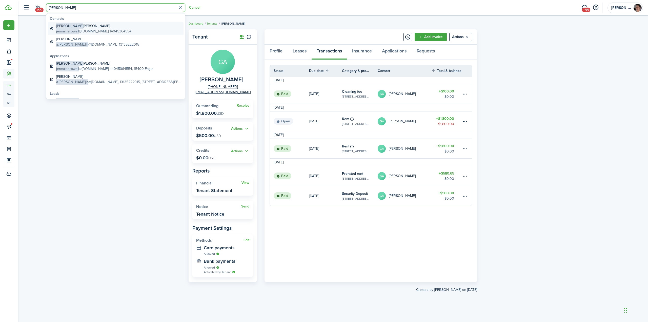
type input "[PERSON_NAME]"
click at [75, 28] on global-search-item-title "[PERSON_NAME]" at bounding box center [93, 25] width 75 height 5
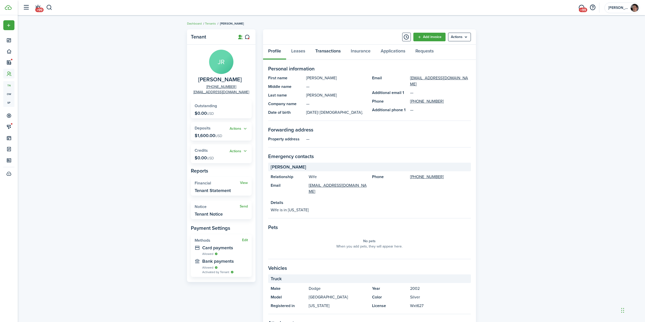
click at [334, 51] on link "Transactions" at bounding box center [327, 52] width 35 height 15
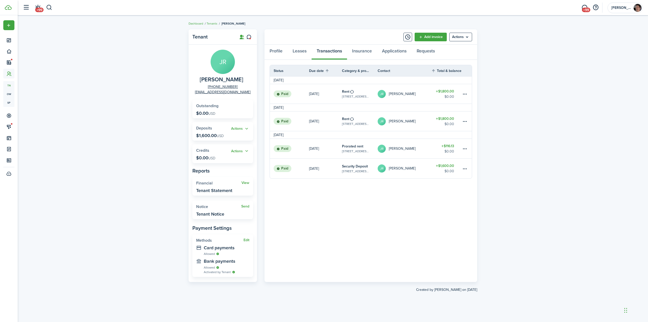
click at [449, 166] on table-amount-title "$1,600.00" at bounding box center [445, 165] width 18 height 5
click at [448, 121] on table-amount-title "$1,800.00" at bounding box center [445, 118] width 18 height 5
click at [445, 95] on table-amount-description "$0.00" at bounding box center [450, 96] width 10 height 5
drag, startPoint x: 547, startPoint y: 145, endPoint x: 550, endPoint y: 143, distance: 3.4
click at [548, 144] on div "Tenant JR [PERSON_NAME] [PHONE_NUMBER] [EMAIL_ADDRESS][DOMAIN_NAME] Outstanding…" at bounding box center [333, 169] width 631 height 284
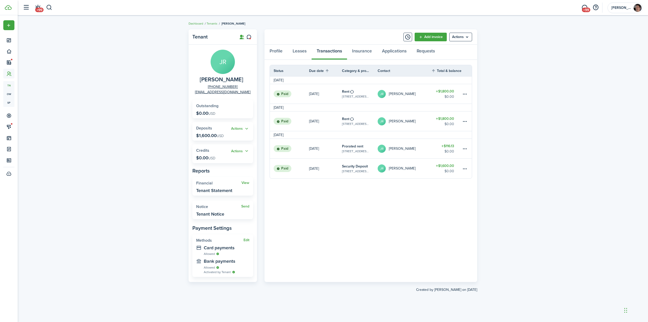
click at [105, 75] on div "Tenant JR [PERSON_NAME] [PHONE_NUMBER] [EMAIL_ADDRESS][DOMAIN_NAME] Outstanding…" at bounding box center [333, 169] width 631 height 284
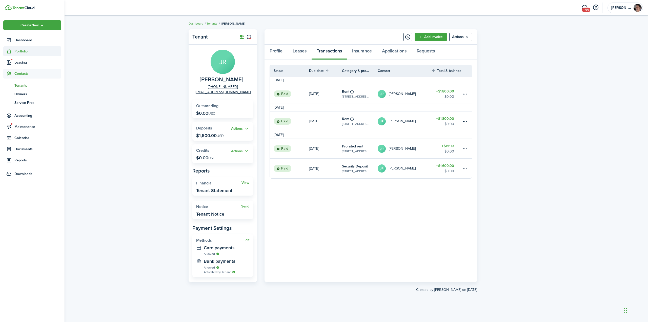
click at [23, 50] on span "Portfolio" at bounding box center [37, 51] width 47 height 5
click at [29, 65] on span "Properties" at bounding box center [37, 63] width 47 height 5
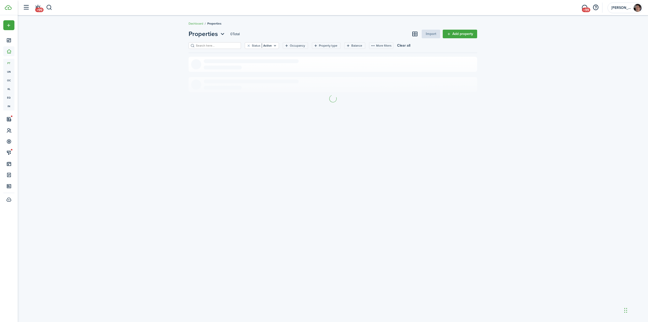
click at [212, 46] on input "search" at bounding box center [217, 45] width 45 height 5
type input "6"
type input "4"
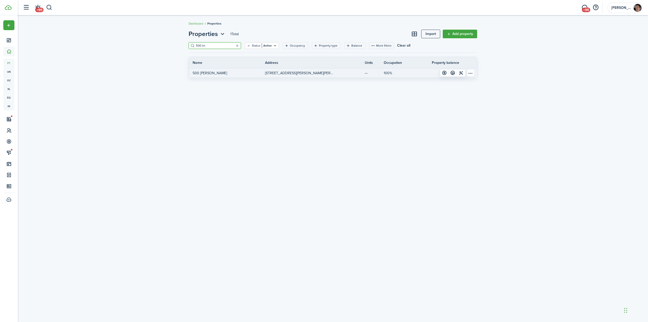
type input "500 lin"
click at [217, 74] on link "500 [PERSON_NAME]" at bounding box center [227, 72] width 76 height 9
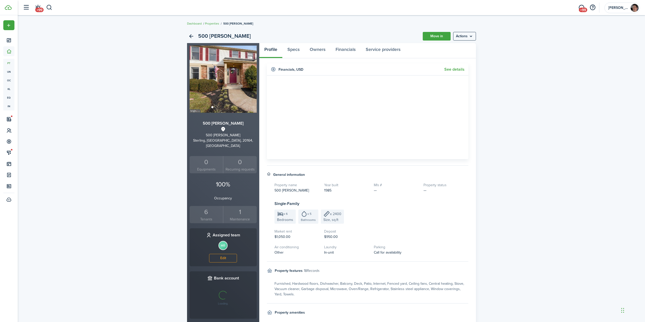
click at [131, 131] on div "500 Lindsay Ct Move in Actions 500 [PERSON_NAME] 500 [PERSON_NAME], [GEOGRAPHIC…" at bounding box center [331, 205] width 627 height 356
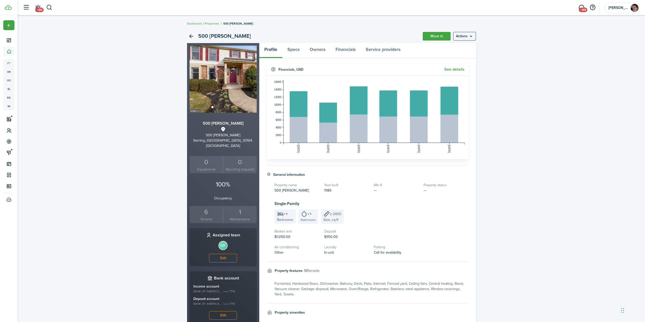
click at [206, 209] on div "6" at bounding box center [206, 212] width 31 height 10
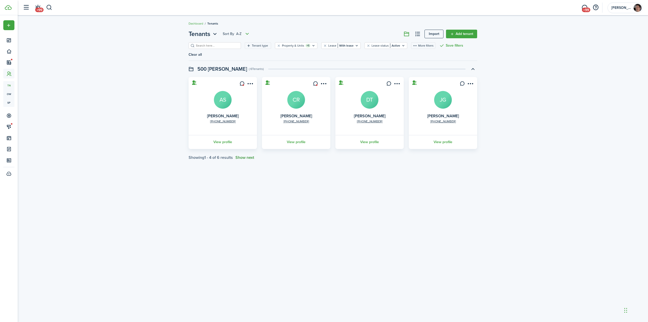
click at [244, 155] on button "Show next" at bounding box center [245, 157] width 19 height 5
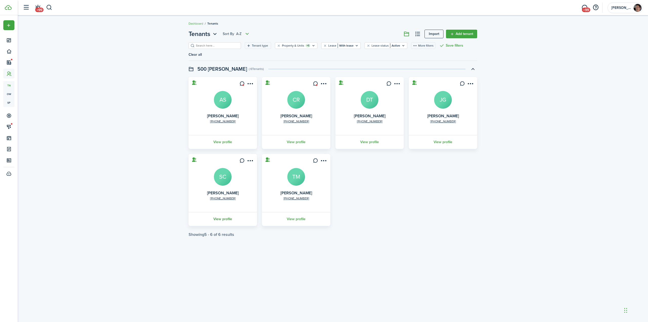
click at [225, 212] on link "View profile" at bounding box center [223, 219] width 70 height 14
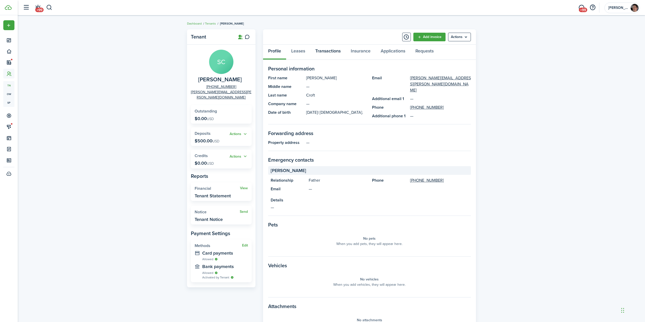
click at [330, 51] on link "Transactions" at bounding box center [327, 52] width 35 height 15
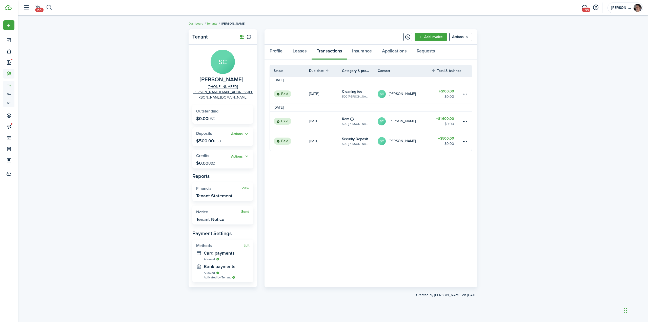
click at [52, 8] on button "button" at bounding box center [49, 7] width 6 height 9
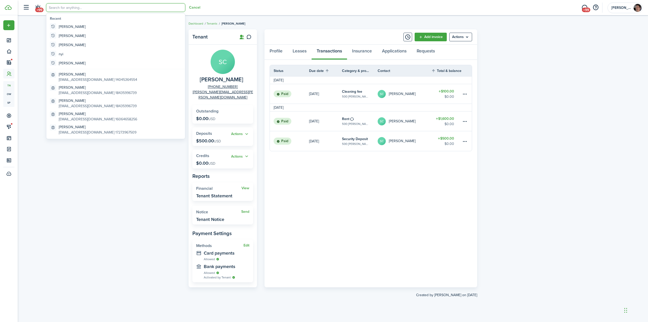
click at [88, 6] on input "search" at bounding box center [115, 7] width 139 height 9
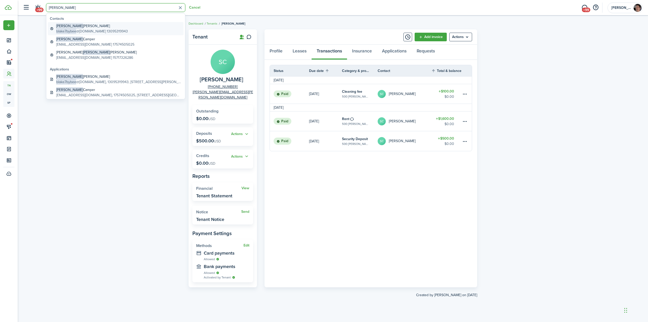
type input "[PERSON_NAME]"
click at [77, 27] on global-search-item-title "[PERSON_NAME]" at bounding box center [92, 25] width 72 height 5
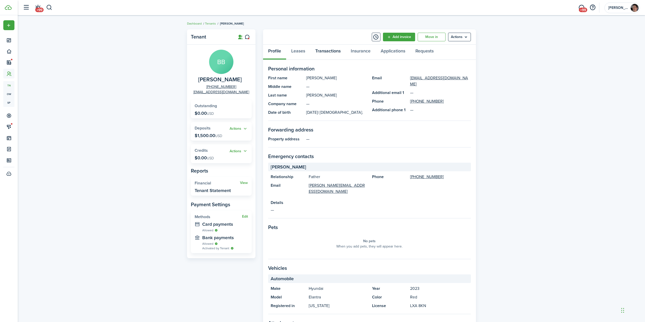
click at [333, 52] on link "Transactions" at bounding box center [327, 52] width 35 height 15
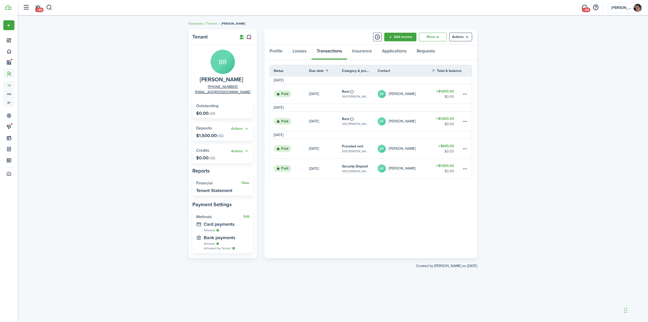
click at [543, 145] on div "Tenant BB [PERSON_NAME] [PHONE_NUMBER] [EMAIL_ADDRESS][DOMAIN_NAME] Outstanding…" at bounding box center [333, 169] width 631 height 284
click at [533, 115] on div "Tenant BB [PERSON_NAME] [PHONE_NUMBER] [EMAIL_ADDRESS][DOMAIN_NAME] Outstanding…" at bounding box center [333, 169] width 631 height 284
click at [545, 133] on div "Tenant BB [PERSON_NAME] [PHONE_NUMBER] [EMAIL_ADDRESS][DOMAIN_NAME] Outstanding…" at bounding box center [333, 169] width 631 height 284
click at [84, 159] on div "Tenant BB [PERSON_NAME] [PHONE_NUMBER] [EMAIL_ADDRESS][DOMAIN_NAME] Outstanding…" at bounding box center [333, 169] width 631 height 284
click at [103, 125] on div "Tenant BB [PERSON_NAME] [PHONE_NUMBER] [EMAIL_ADDRESS][DOMAIN_NAME] Outstanding…" at bounding box center [333, 169] width 631 height 284
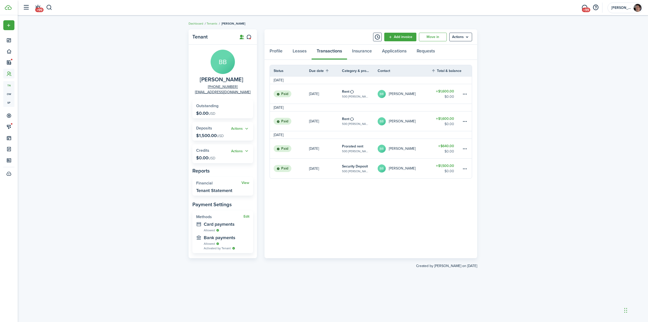
click at [454, 146] on table-amount-title "$640.00" at bounding box center [446, 145] width 16 height 5
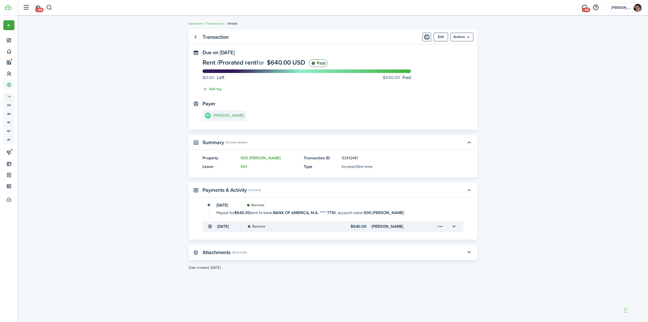
click at [554, 151] on transaction-view "Transaction Edit Actions Due on [DATE] Rent / Prorated rent for $640.00 USD Pai…" at bounding box center [333, 169] width 631 height 284
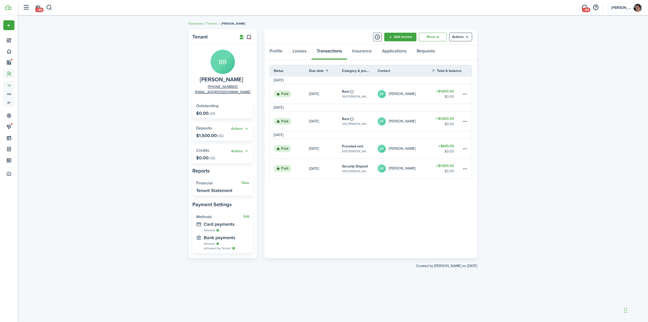
click at [149, 123] on div "Tenant BB [PERSON_NAME] [PHONE_NUMBER] [EMAIL_ADDRESS][DOMAIN_NAME] Outstanding…" at bounding box center [333, 169] width 631 height 284
click at [127, 103] on div "Tenant BB [PERSON_NAME] [PHONE_NUMBER] [EMAIL_ADDRESS][DOMAIN_NAME] Outstanding…" at bounding box center [333, 169] width 631 height 284
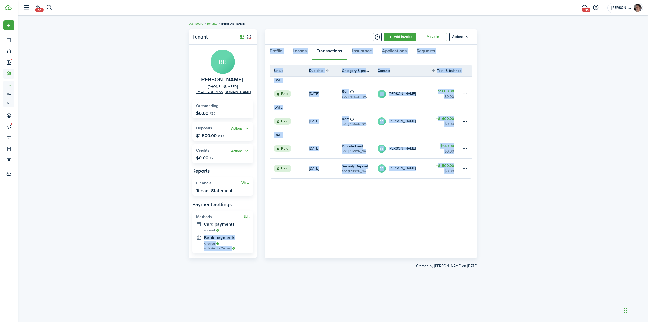
drag, startPoint x: 226, startPoint y: 303, endPoint x: 286, endPoint y: 321, distance: 61.9
click at [286, 321] on dashboard-content "Dashboard Tenants [PERSON_NAME] Tenant BB [PERSON_NAME] [PHONE_NUMBER] [EMAIL_A…" at bounding box center [333, 161] width 631 height 322
click at [49, 9] on button "button" at bounding box center [49, 7] width 6 height 9
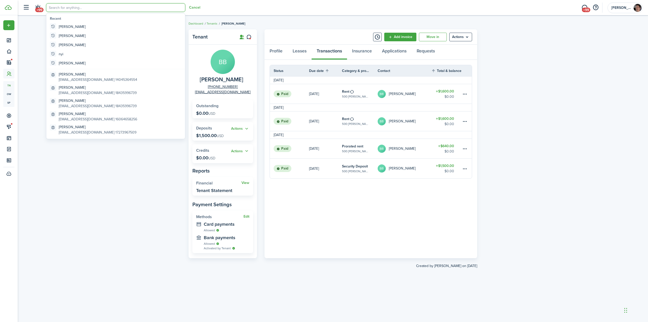
click at [75, 8] on input "search" at bounding box center [115, 7] width 139 height 9
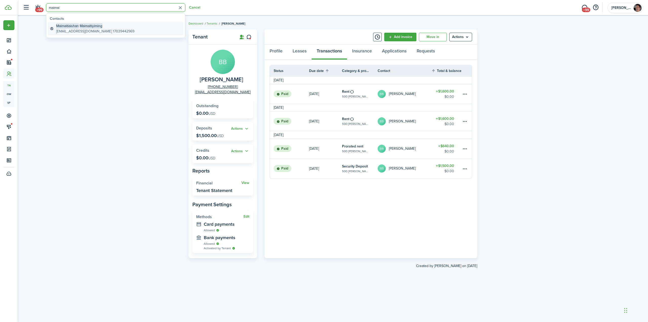
type input "maimai"
click at [83, 31] on global-search-item-description "[EMAIL_ADDRESS][DOMAIN_NAME] 17039442969" at bounding box center [95, 31] width 78 height 5
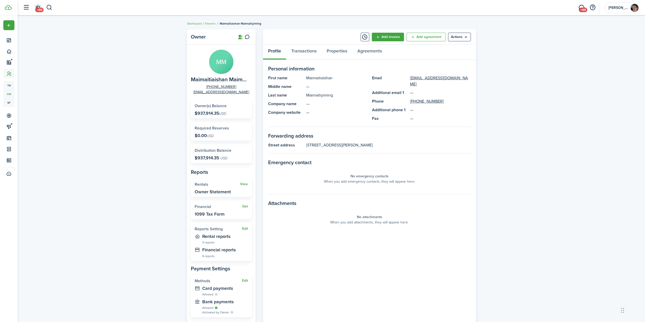
drag, startPoint x: 333, startPoint y: 78, endPoint x: 306, endPoint y: 77, distance: 26.4
click at [306, 77] on panel-main-description "Maimaitiaishan" at bounding box center [336, 78] width 61 height 6
copy panel-main-description "Maimaitiaishan"
drag, startPoint x: 330, startPoint y: 95, endPoint x: 305, endPoint y: 96, distance: 24.8
click at [305, 96] on panel-main-item "Last name [PERSON_NAME]" at bounding box center [317, 95] width 99 height 6
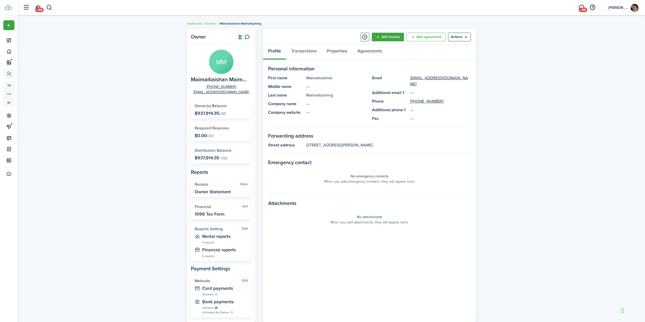
copy panel-main-description "Maimaitiyiming"
drag, startPoint x: 306, startPoint y: 139, endPoint x: 377, endPoint y: 138, distance: 70.4
click at [377, 142] on panel-main-description "[STREET_ADDRESS][PERSON_NAME]" at bounding box center [388, 145] width 165 height 6
copy panel-main-description "[STREET_ADDRESS][PERSON_NAME]"
drag, startPoint x: 237, startPoint y: 86, endPoint x: 212, endPoint y: 87, distance: 24.3
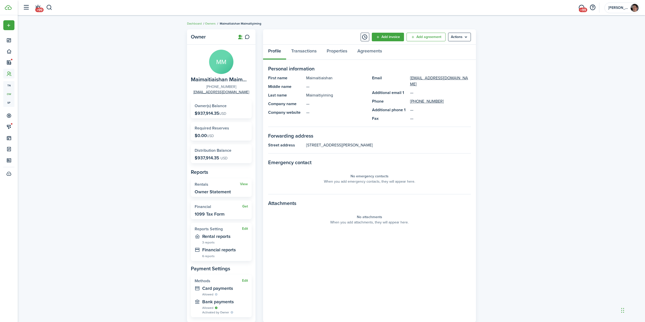
click at [212, 87] on panel-main-group "MM [PERSON_NAME] [PHONE_NUMBER] [EMAIL_ADDRESS][DOMAIN_NAME]" at bounding box center [221, 72] width 61 height 45
copy link "[PHONE_NUMBER]"
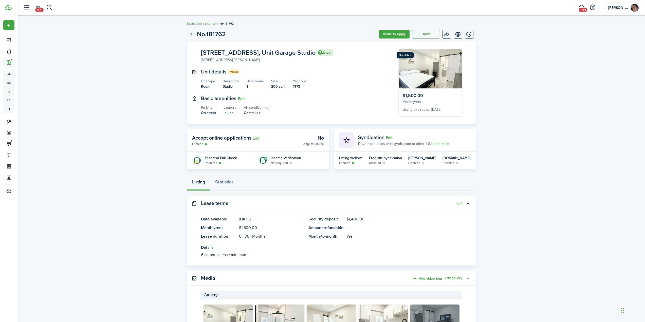
drag, startPoint x: 146, startPoint y: 77, endPoint x: 137, endPoint y: 60, distance: 19.8
click at [144, 77] on listing-view-layout "No.181762 Invite to apply Unlist 122 N Garfield, Unit Garage Studio Listed 122 …" at bounding box center [331, 310] width 627 height 567
click at [49, 8] on button "button" at bounding box center [49, 7] width 6 height 9
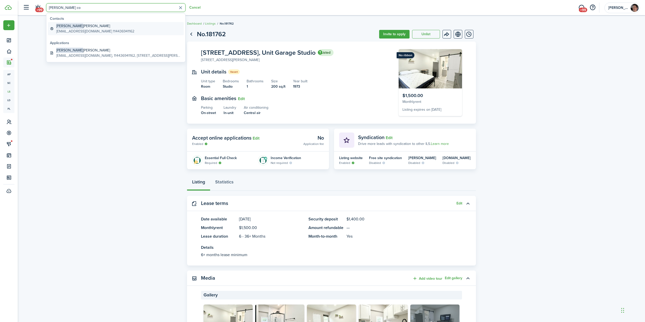
type input "josh co"
click at [83, 27] on global-search-item-title "Josh Cochran" at bounding box center [95, 25] width 78 height 5
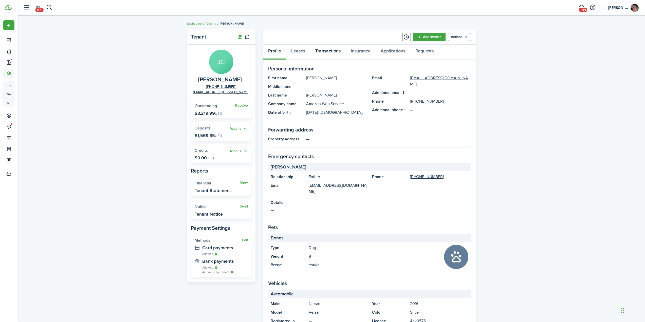
click at [334, 51] on link "Transactions" at bounding box center [327, 52] width 35 height 15
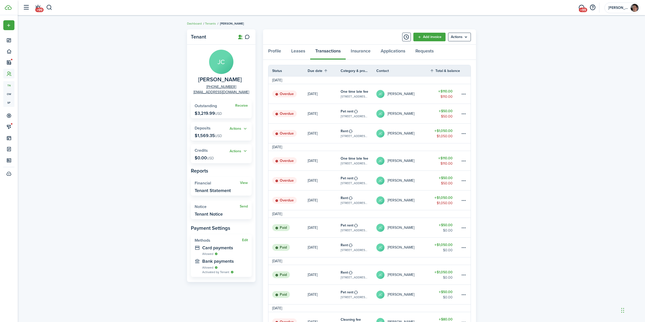
click at [531, 137] on div "Tenant JC Josh Cochran +1 443-694-1162 jmocochran@gmail.com Receive Outstanding…" at bounding box center [331, 297] width 627 height 541
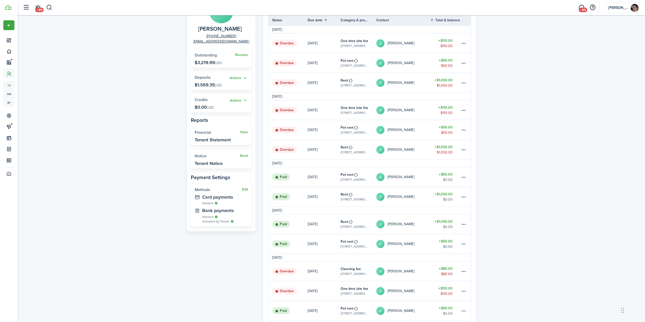
scroll to position [25, 0]
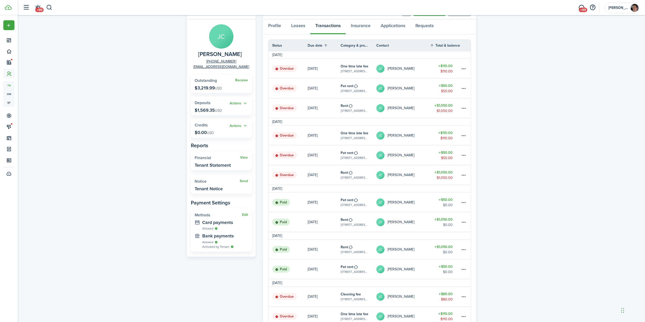
click at [538, 139] on div "Tenant JC Josh Cochran +1 443-694-1162 jmocochran@gmail.com Receive Outstanding…" at bounding box center [331, 272] width 627 height 541
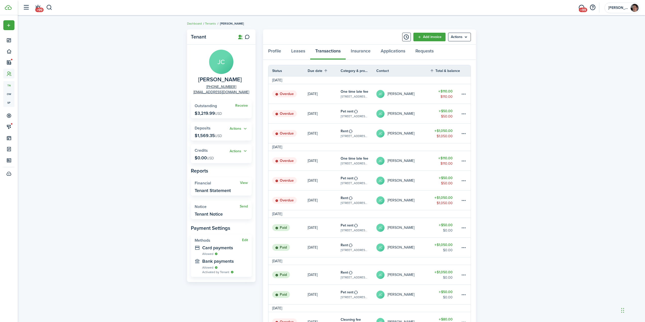
click at [538, 139] on div "Tenant JC Josh Cochran +1 443-694-1162 jmocochran@gmail.com Receive Outstanding…" at bounding box center [331, 297] width 627 height 541
click at [540, 136] on div "Tenant JC Josh Cochran +1 443-694-1162 jmocochran@gmail.com Receive Outstanding…" at bounding box center [331, 297] width 627 height 541
click at [145, 113] on div "Tenant JC Josh Cochran +1 443-694-1162 jmocochran@gmail.com Receive Outstanding…" at bounding box center [331, 297] width 627 height 541
drag, startPoint x: 71, startPoint y: 64, endPoint x: 67, endPoint y: 44, distance: 19.9
click at [70, 62] on div "Tenant JC Josh Cochran +1 443-694-1162 jmocochran@gmail.com Receive Outstanding…" at bounding box center [331, 297] width 627 height 541
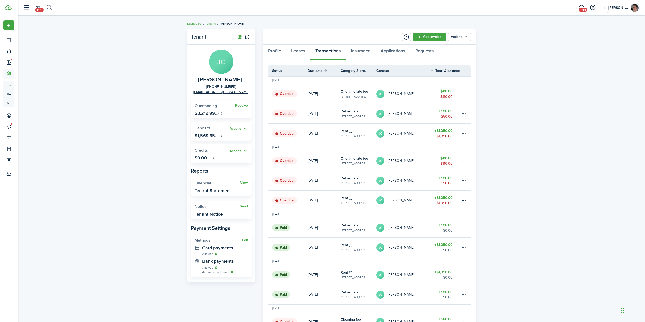
click at [50, 6] on button "button" at bounding box center [49, 7] width 6 height 9
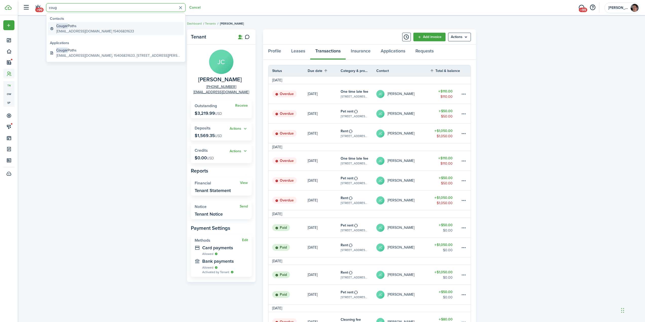
type input "coug"
click at [90, 26] on global-search-item-title "Cougar Poths" at bounding box center [95, 25] width 78 height 5
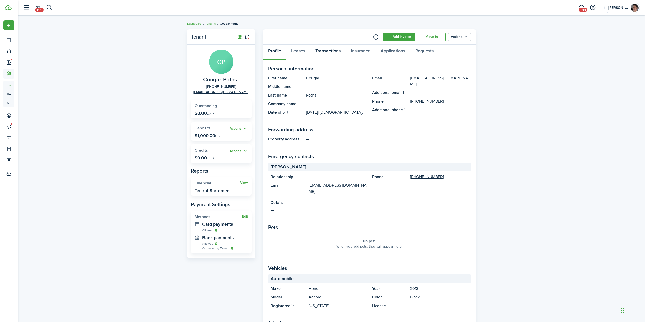
click at [333, 52] on link "Transactions" at bounding box center [327, 52] width 35 height 15
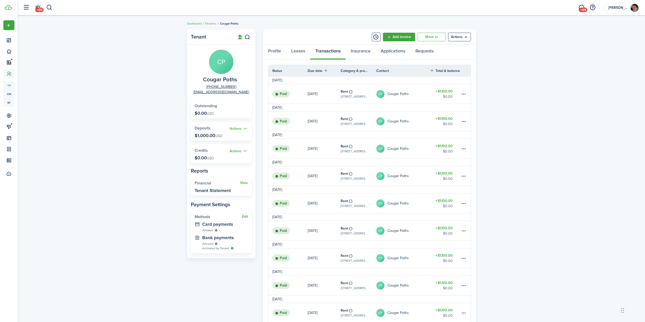
click at [564, 157] on div "Tenant CP Cougar Poths +1 540-683-1633 cpoths24@gmail.com Outstanding $0.00 USD…" at bounding box center [331, 248] width 627 height 443
click at [112, 113] on div "Tenant CP Cougar Poths +1 540-683-1633 cpoths24@gmail.com Outstanding $0.00 USD…" at bounding box center [331, 248] width 627 height 443
click at [147, 64] on div "Tenant CP Cougar Poths +1 540-683-1633 cpoths24@gmail.com Outstanding $0.00 USD…" at bounding box center [331, 248] width 627 height 443
click at [50, 8] on button "button" at bounding box center [49, 7] width 6 height 9
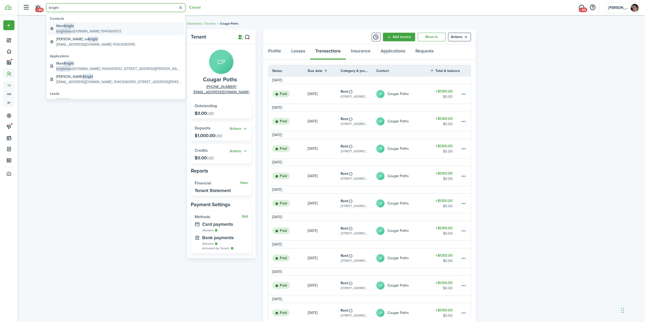
type input "knight"
click at [76, 30] on global-search-item-description "knightma @pwcs.edu 15406616133" at bounding box center [88, 31] width 65 height 5
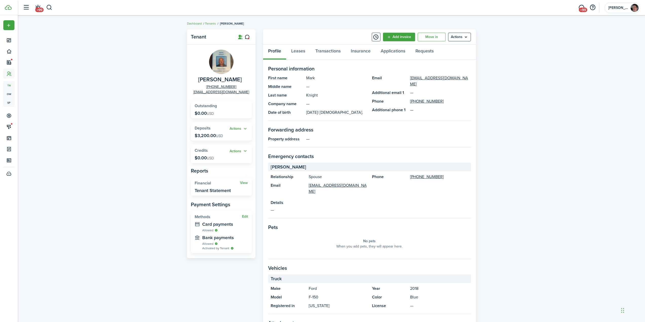
click at [119, 133] on div "Tenant Mark Knight +1 540-661-6133 knightma@pwcs.edu Outstanding $0.00 USD Acti…" at bounding box center [331, 202] width 627 height 351
click at [237, 126] on button "Actions" at bounding box center [238, 129] width 18 height 6
click at [217, 157] on link "Return" at bounding box center [225, 156] width 44 height 9
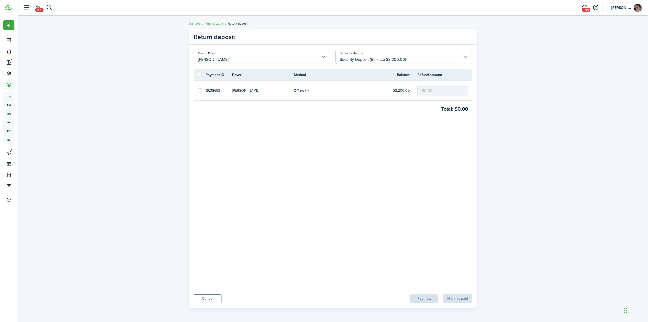
click at [531, 134] on deposit-return "Return deposit Payer / Payee Mark Knight Deposit category Security Deposit (Bal…" at bounding box center [333, 169] width 631 height 284
click at [200, 74] on label at bounding box center [200, 75] width 4 height 4
click at [198, 75] on input "checkbox" at bounding box center [198, 75] width 0 height 0
checkbox input "true"
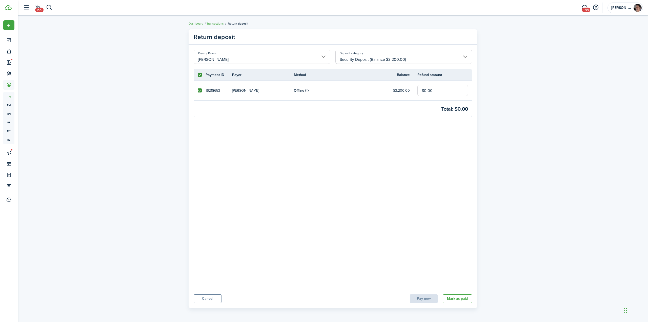
drag, startPoint x: 444, startPoint y: 90, endPoint x: 376, endPoint y: 88, distance: 68.9
click at [380, 88] on tr "16218653 Peggi Knight Offline $3,200.00 $0.00" at bounding box center [333, 91] width 278 height 20
type input "$2,200.00"
click at [553, 104] on deposit-return "Return deposit Payer / Payee Mark Knight Deposit category Security Deposit (Bal…" at bounding box center [333, 169] width 631 height 284
click at [438, 90] on input "$2,200.00" at bounding box center [443, 90] width 51 height 11
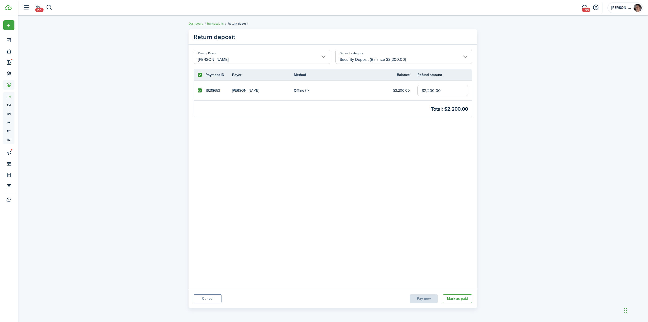
click at [449, 90] on input "$2,200.00" at bounding box center [443, 90] width 51 height 11
click at [583, 135] on deposit-return "Return deposit Payer / Payee Mark Knight Deposit category Security Deposit (Bal…" at bounding box center [333, 169] width 631 height 284
click at [542, 143] on deposit-return "Return deposit Payer / Payee Mark Knight Deposit category Security Deposit (Bal…" at bounding box center [333, 169] width 631 height 284
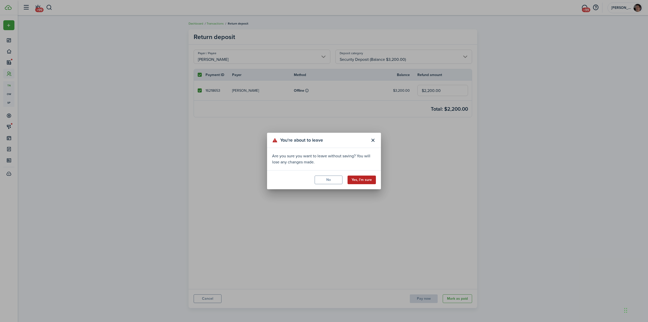
click at [358, 181] on button "Yes, I'm sure" at bounding box center [362, 180] width 28 height 9
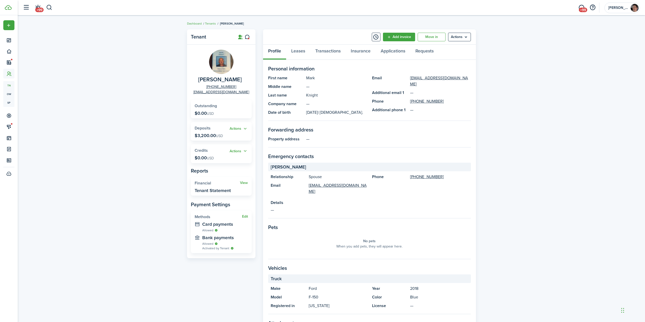
click at [127, 100] on div "Tenant Mark Knight +1 540-661-6133 knightma@pwcs.edu Outstanding $0.00 USD Acti…" at bounding box center [331, 202] width 627 height 351
click at [133, 94] on div "Tenant Mark Knight +1 540-661-6133 knightma@pwcs.edu Outstanding $0.00 USD Acti…" at bounding box center [331, 202] width 627 height 351
click at [51, 7] on button "button" at bounding box center [49, 7] width 6 height 9
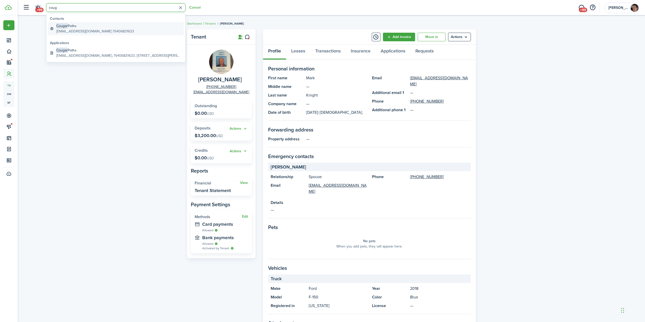
type input "coug"
click at [93, 26] on global-search-item-title "Cougar Poths" at bounding box center [95, 25] width 78 height 5
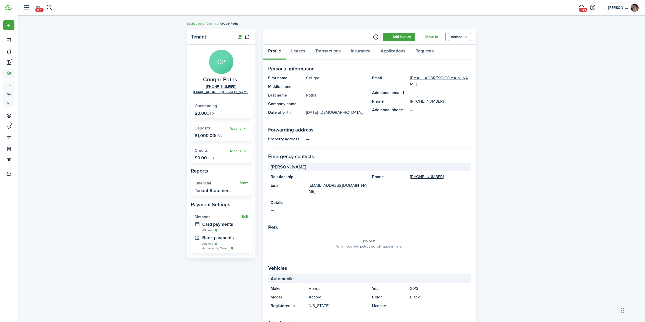
click at [133, 118] on div "Tenant CP Cougar Poths +1 540-683-1633 cpoths24@gmail.com Outstanding $0.00 USD…" at bounding box center [331, 197] width 627 height 341
click at [91, 103] on div "Tenant CP Cougar Poths +1 540-683-1633 cpoths24@gmail.com Outstanding $0.00 USD…" at bounding box center [331, 197] width 627 height 341
click at [50, 6] on button "button" at bounding box center [49, 7] width 6 height 9
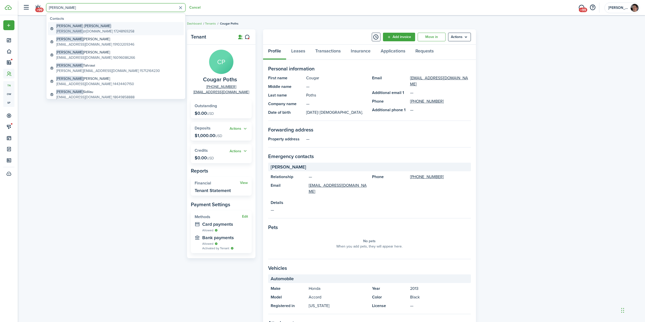
type input "ryan webb"
click at [81, 27] on global-search-item-title "Ryan Webb" at bounding box center [95, 25] width 78 height 5
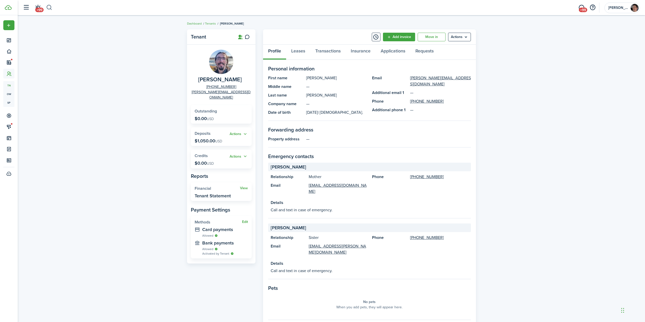
click at [52, 8] on button "button" at bounding box center [49, 7] width 6 height 9
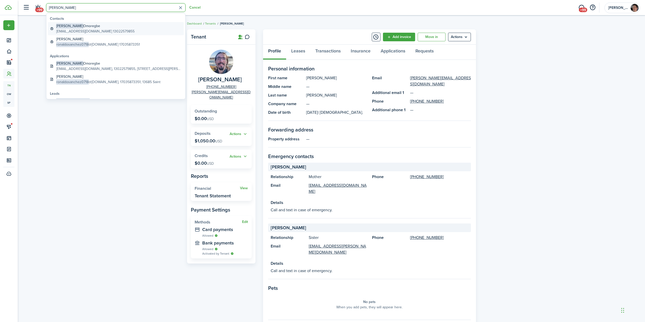
type input "Osa"
click at [79, 26] on global-search-item-title "Osa Omoregbe" at bounding box center [95, 25] width 78 height 5
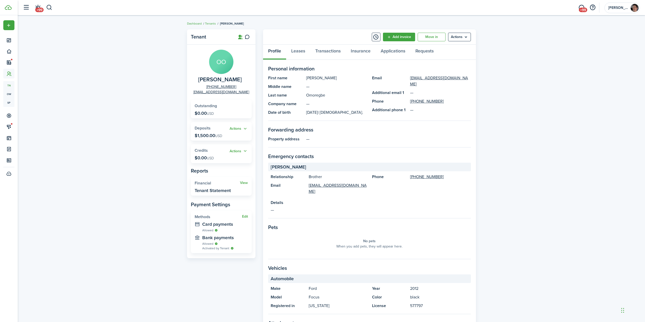
click at [137, 128] on div "Tenant OO Osa Omoregbe +1 302-257-9855 omorgbe21@gmail.com Outstanding $0.00 US…" at bounding box center [331, 194] width 627 height 334
click at [333, 51] on link "Transactions" at bounding box center [327, 52] width 35 height 15
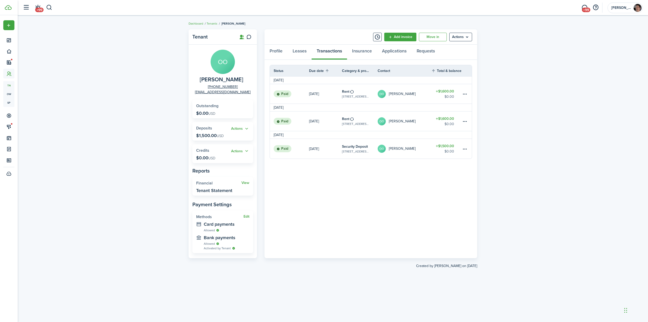
click at [141, 85] on div "Tenant OO Osa Omoregbe +1 302-257-9855 omorgbe21@gmail.com Outstanding $0.00 US…" at bounding box center [333, 169] width 631 height 284
click at [246, 128] on button "Actions" at bounding box center [240, 129] width 18 height 6
click at [220, 157] on link "Return" at bounding box center [227, 156] width 44 height 9
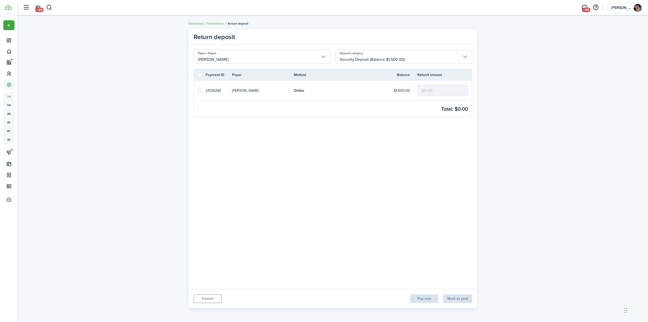
click at [201, 75] on label at bounding box center [200, 75] width 4 height 4
click at [198, 75] on input "checkbox" at bounding box center [198, 75] width 0 height 0
checkbox input "true"
drag, startPoint x: 438, startPoint y: 89, endPoint x: 339, endPoint y: 81, distance: 99.4
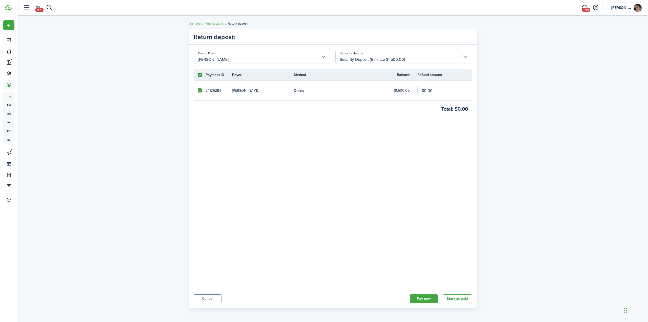
click at [353, 81] on tr "24135284 Osa Omoregbe Online $1,500.00 $0.00" at bounding box center [333, 91] width 278 height 20
type input "$1,500.00"
click at [465, 299] on button "Mark as paid" at bounding box center [457, 298] width 29 height 9
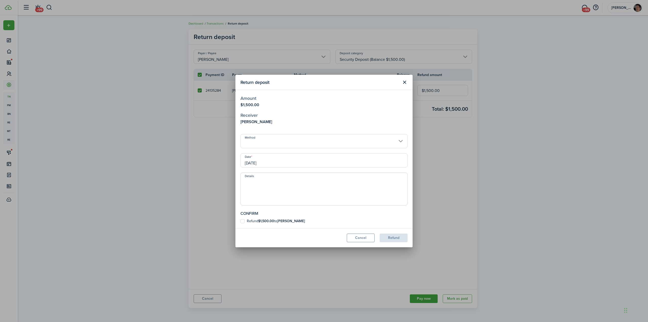
click at [256, 159] on input "09/19/2025" at bounding box center [324, 160] width 167 height 14
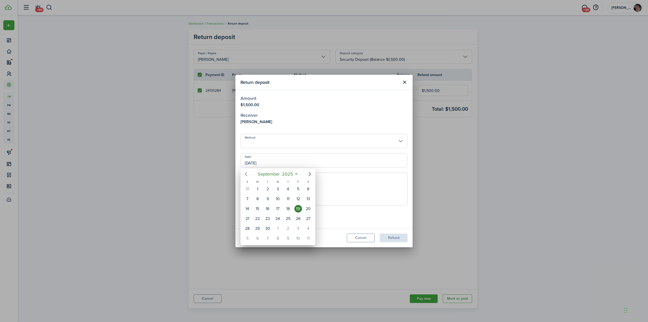
click at [247, 174] on icon "Previous page" at bounding box center [246, 174] width 6 height 6
click at [311, 173] on icon "Next page" at bounding box center [310, 174] width 6 height 6
click at [280, 199] on div "6" at bounding box center [278, 199] width 8 height 8
type input "08/06/2025"
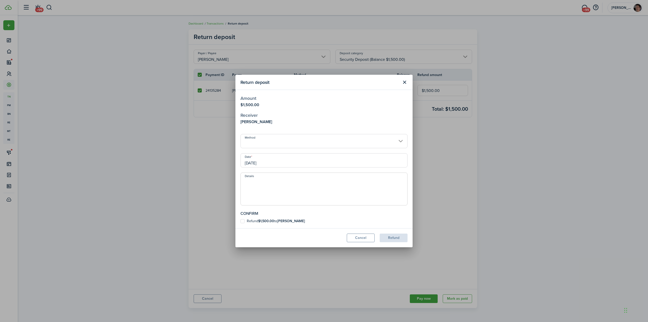
click at [244, 221] on label "Refund $1,500.00 to Osa Omoregbe" at bounding box center [273, 221] width 65 height 4
click at [241, 221] on input "Refund $1,500.00 to Osa Omoregbe" at bounding box center [240, 221] width 0 height 0
checkbox input "true"
click at [395, 237] on button "Refund" at bounding box center [394, 238] width 28 height 9
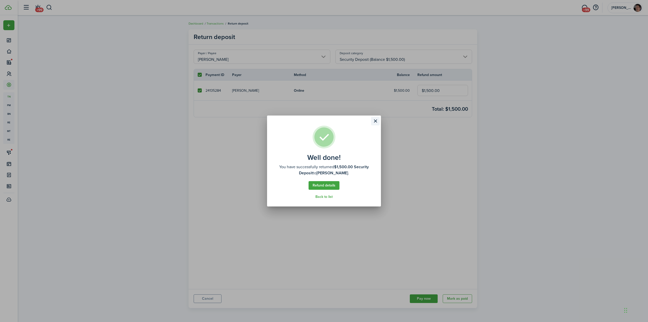
click at [376, 121] on button "Close modal" at bounding box center [375, 121] width 9 height 9
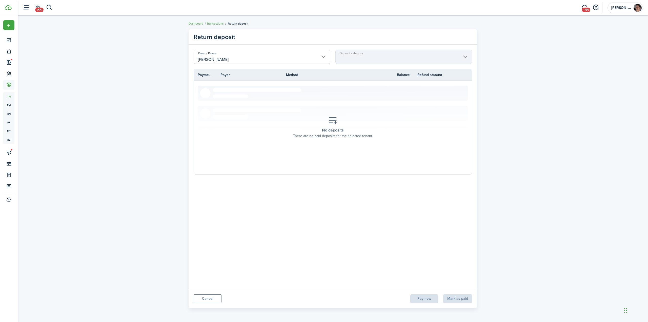
click at [119, 81] on deposit-return "Return deposit Payer / Payee Osa Omoregbe Deposit category Payment ID Payer Met…" at bounding box center [333, 169] width 631 height 284
click at [50, 7] on button "button" at bounding box center [49, 7] width 6 height 9
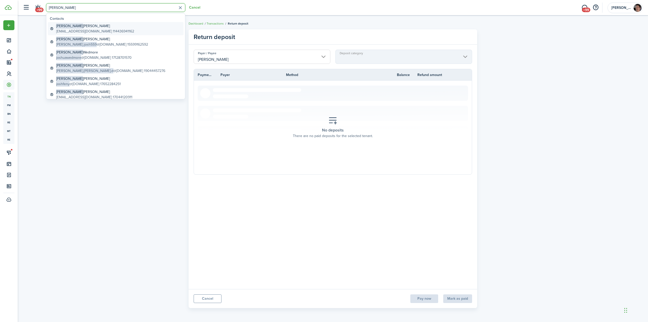
type input "[PERSON_NAME]"
click at [78, 29] on global-search-item-description "[EMAIL_ADDRESS][DOMAIN_NAME] 114436941162" at bounding box center [95, 31] width 78 height 5
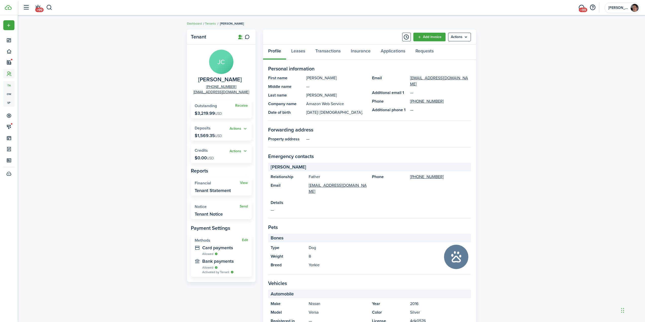
click at [106, 114] on div "Tenant JC Josh Cochran +1 443-694-1162 jmocochran@gmail.com Receive Outstanding…" at bounding box center [331, 205] width 627 height 356
click at [125, 111] on div "Tenant JC Josh Cochran +1 443-694-1162 jmocochran@gmail.com Receive Outstanding…" at bounding box center [331, 205] width 627 height 356
click at [567, 111] on div "Tenant JC Josh Cochran +1 443-694-1162 jmocochran@gmail.com Receive Outstanding…" at bounding box center [331, 205] width 627 height 356
click at [317, 52] on link "Transactions" at bounding box center [327, 52] width 35 height 15
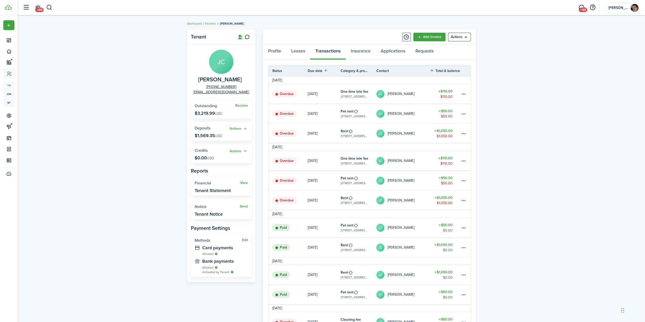
click at [112, 102] on div "Tenant JC Josh Cochran +1 443-694-1162 jmocochran@gmail.com Receive Outstanding…" at bounding box center [331, 297] width 627 height 541
click at [523, 126] on div "Tenant JC Josh Cochran +1 443-694-1162 jmocochran@gmail.com Receive Outstanding…" at bounding box center [331, 297] width 627 height 541
click at [119, 154] on div "Tenant JC Josh Cochran +1 443-694-1162 jmocochran@gmail.com Receive Outstanding…" at bounding box center [331, 297] width 627 height 541
click at [114, 109] on div "Tenant JC Josh Cochran +1 443-694-1162 jmocochran@gmail.com Receive Outstanding…" at bounding box center [331, 297] width 627 height 541
click at [527, 185] on div "Tenant JC Josh Cochran +1 443-694-1162 jmocochran@gmail.com Receive Outstanding…" at bounding box center [331, 297] width 627 height 541
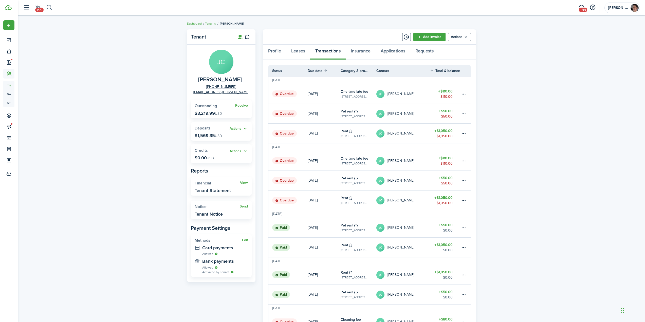
click at [48, 7] on button "button" at bounding box center [49, 7] width 6 height 9
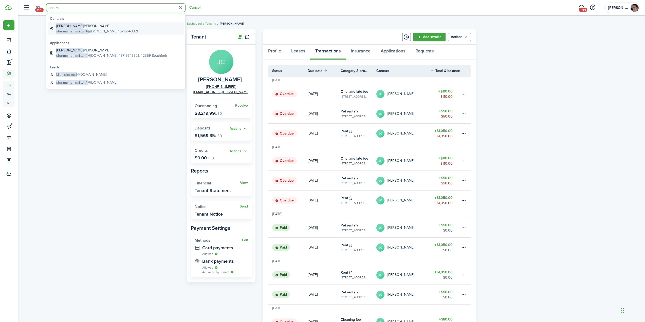
type input "sharm"
click at [88, 28] on global-search-item-title "Sharmaine Hamilton" at bounding box center [97, 25] width 82 height 5
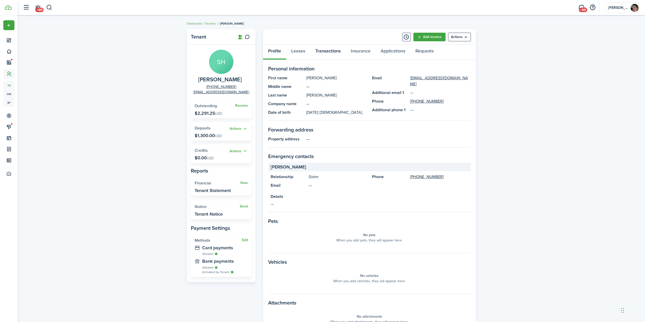
click at [330, 51] on link "Transactions" at bounding box center [327, 52] width 35 height 15
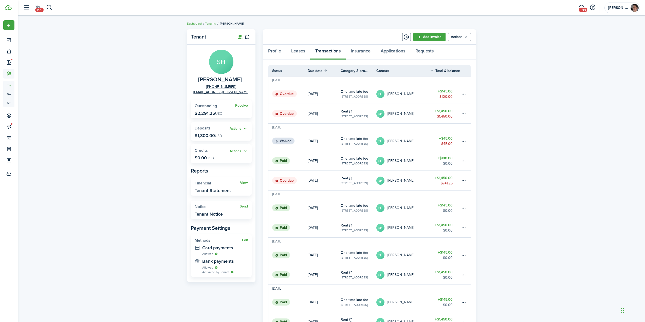
click at [443, 142] on table-amount-description "$45.00" at bounding box center [446, 143] width 11 height 5
click at [519, 156] on div "Tenant SH Sharmaine Hamilton +1 571-564-3321 sharmainehamilton4@gmail.com Recei…" at bounding box center [331, 300] width 627 height 547
click at [518, 233] on div "Tenant SH Sharmaine Hamilton +1 571-564-3321 sharmainehamilton4@gmail.com Recei…" at bounding box center [331, 300] width 627 height 547
click at [136, 73] on div "Tenant SH Sharmaine Hamilton +1 571-564-3321 sharmainehamilton4@gmail.com Recei…" at bounding box center [331, 300] width 627 height 547
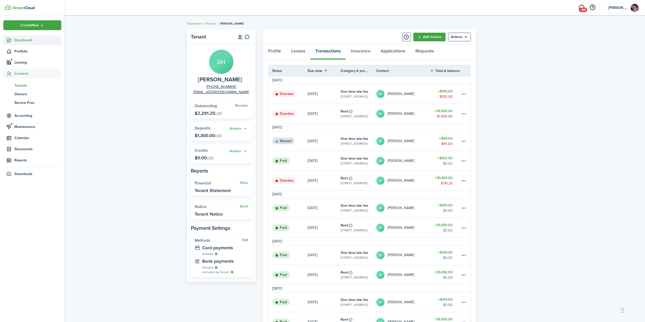
click at [26, 39] on span "Dashboard" at bounding box center [37, 39] width 47 height 5
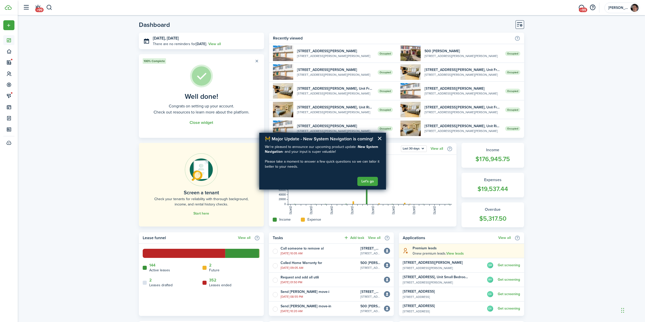
drag, startPoint x: 45, startPoint y: 87, endPoint x: 30, endPoint y: 76, distance: 18.2
click at [45, 87] on div "Dashboard Today, Sep 19 There are no reminders for Today . View all 100% Comple…" at bounding box center [331, 257] width 627 height 478
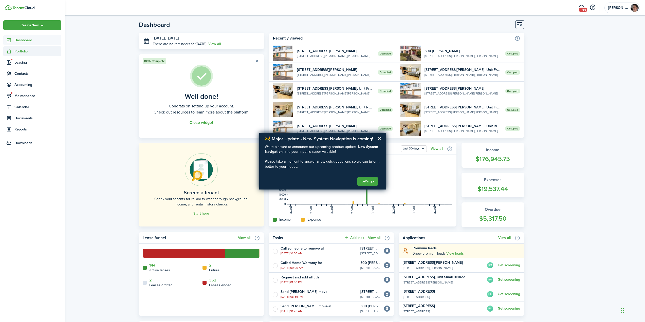
click at [24, 51] on span "Portfolio" at bounding box center [37, 51] width 47 height 5
click at [17, 63] on span "Properties" at bounding box center [37, 63] width 47 height 5
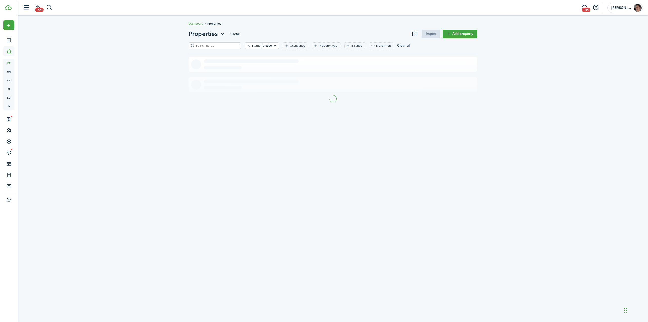
click at [219, 46] on input "search" at bounding box center [217, 45] width 45 height 5
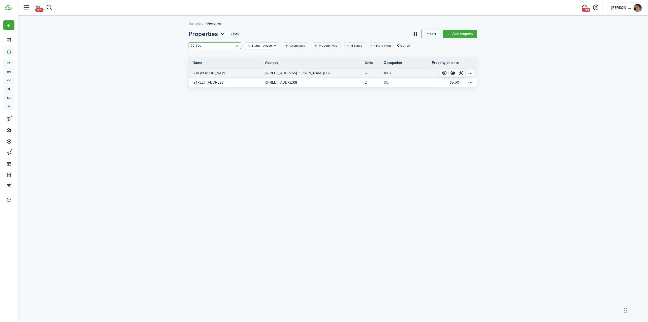
type input "500"
click at [218, 74] on link "500 [PERSON_NAME]" at bounding box center [227, 72] width 76 height 9
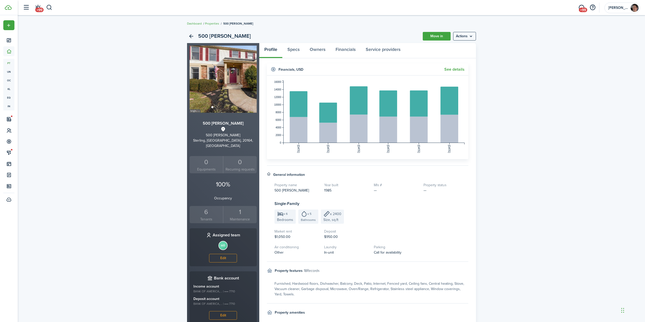
click at [205, 209] on div "6" at bounding box center [206, 212] width 31 height 10
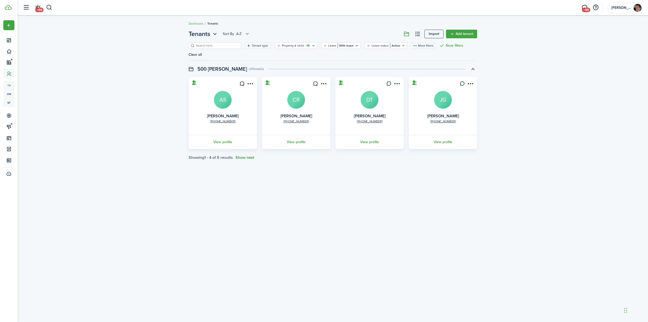
click at [238, 155] on button "Show next" at bounding box center [245, 157] width 19 height 5
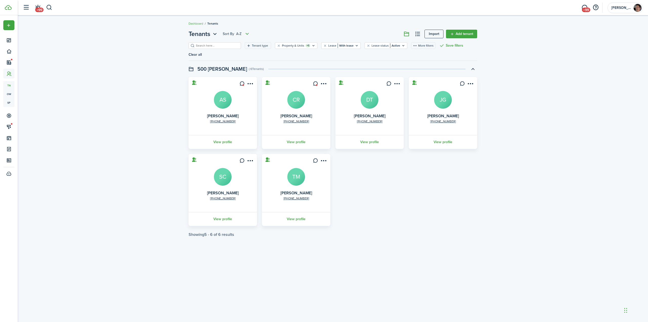
click at [448, 190] on div "+1 814-594-7686 Alec Stebick AS View profile +1 484-538-5259 Charis Roberts CR …" at bounding box center [333, 151] width 294 height 149
click at [216, 212] on link "View profile" at bounding box center [223, 219] width 70 height 14
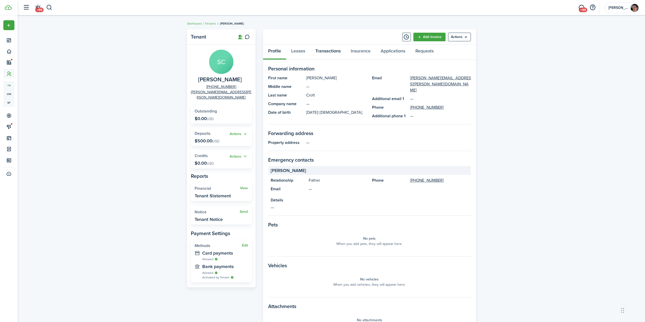
click at [323, 52] on link "Transactions" at bounding box center [327, 52] width 35 height 15
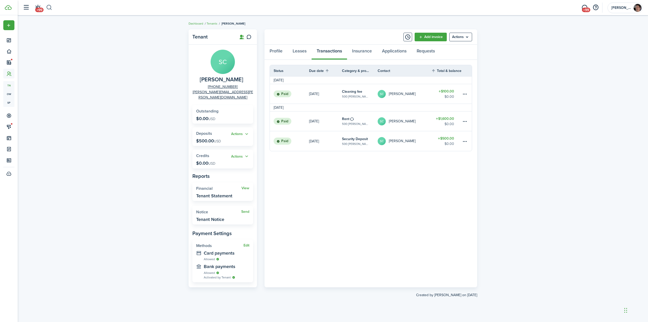
click at [48, 7] on button "button" at bounding box center [49, 7] width 6 height 9
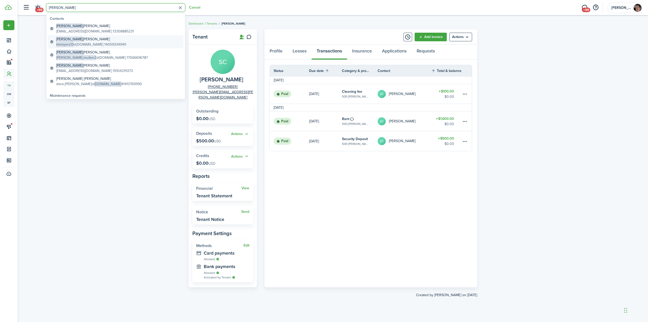
type input "tim"
click at [87, 43] on global-search-item-description "timmyers13 @hotmail.com 14059334949" at bounding box center [91, 44] width 70 height 5
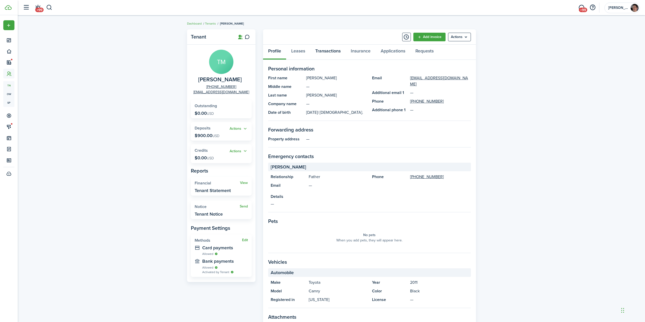
click at [325, 52] on link "Transactions" at bounding box center [327, 52] width 35 height 15
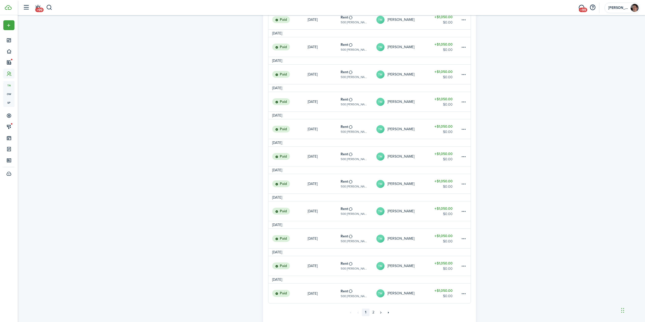
scroll to position [349, 0]
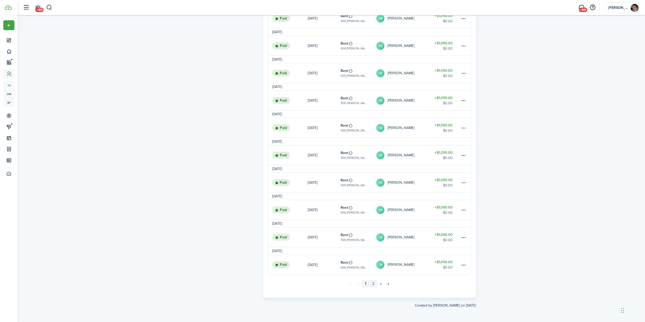
click at [372, 284] on link "2" at bounding box center [373, 284] width 8 height 8
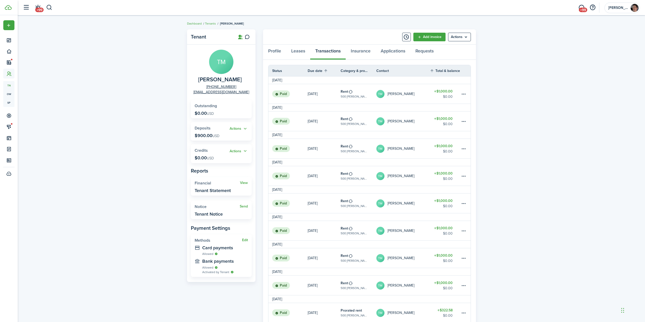
scroll to position [51, 0]
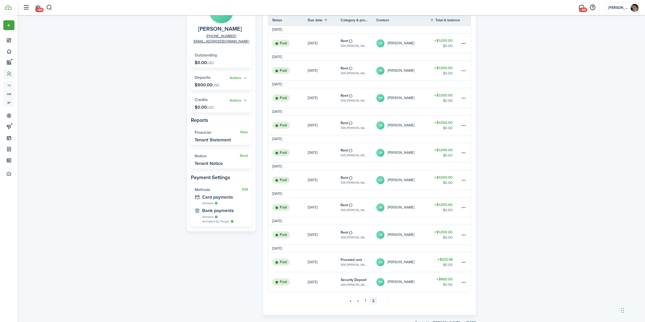
click at [539, 119] on div "Tenant TM Timothy Myers +1 405-933-4949 timmyers13@hotmail.com Outstanding $0.0…" at bounding box center [331, 152] width 627 height 352
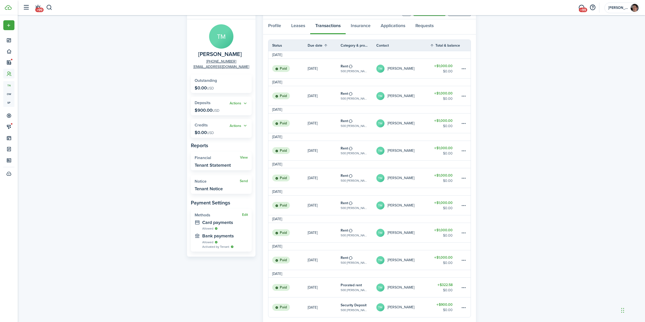
click at [514, 105] on div "Tenant TM Timothy Myers +1 405-933-4949 timmyers13@hotmail.com Outstanding $0.0…" at bounding box center [331, 178] width 627 height 352
